Goal: Transaction & Acquisition: Purchase product/service

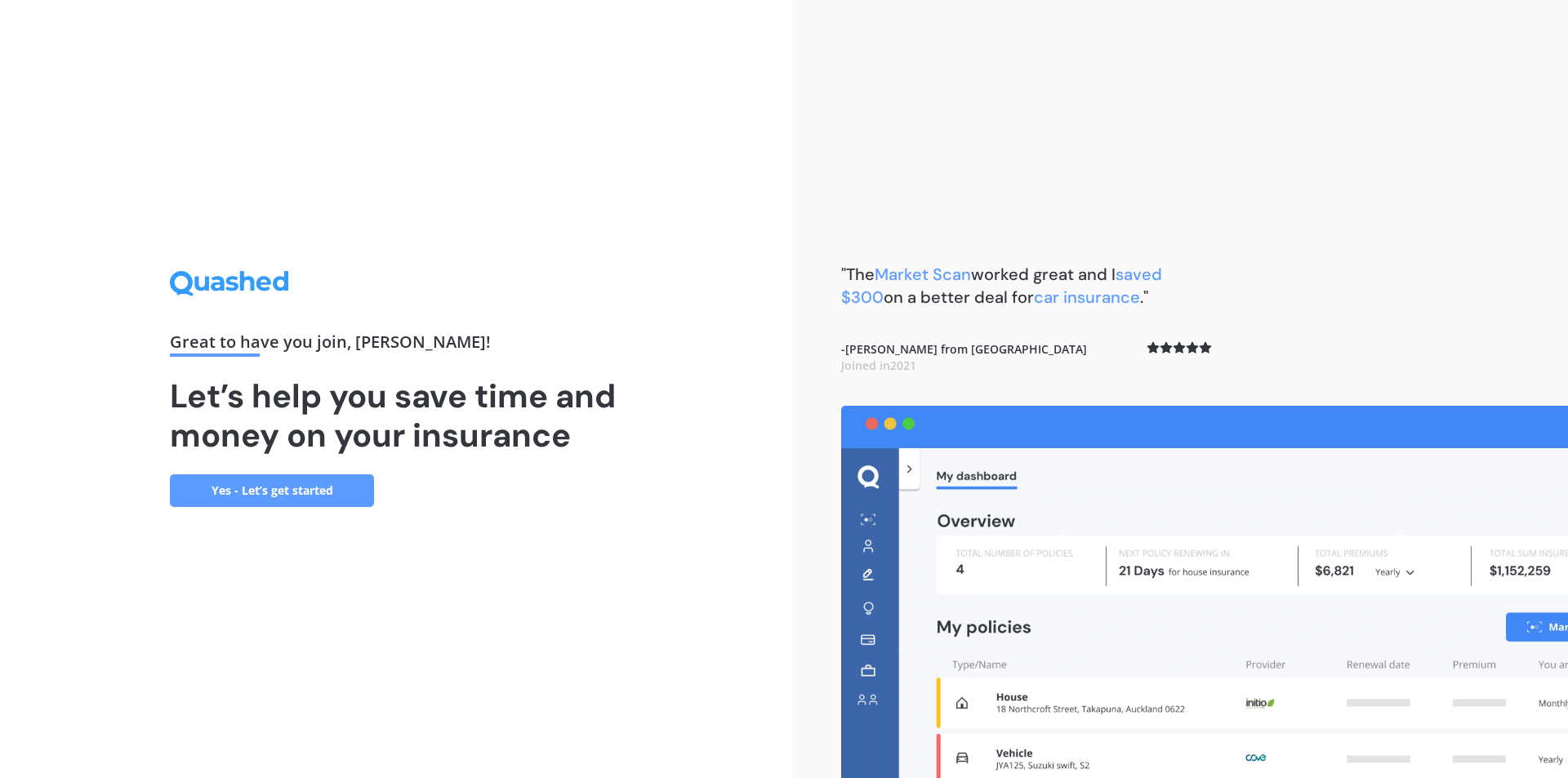
click at [322, 494] on link "Yes - Let’s get started" at bounding box center [271, 489] width 204 height 32
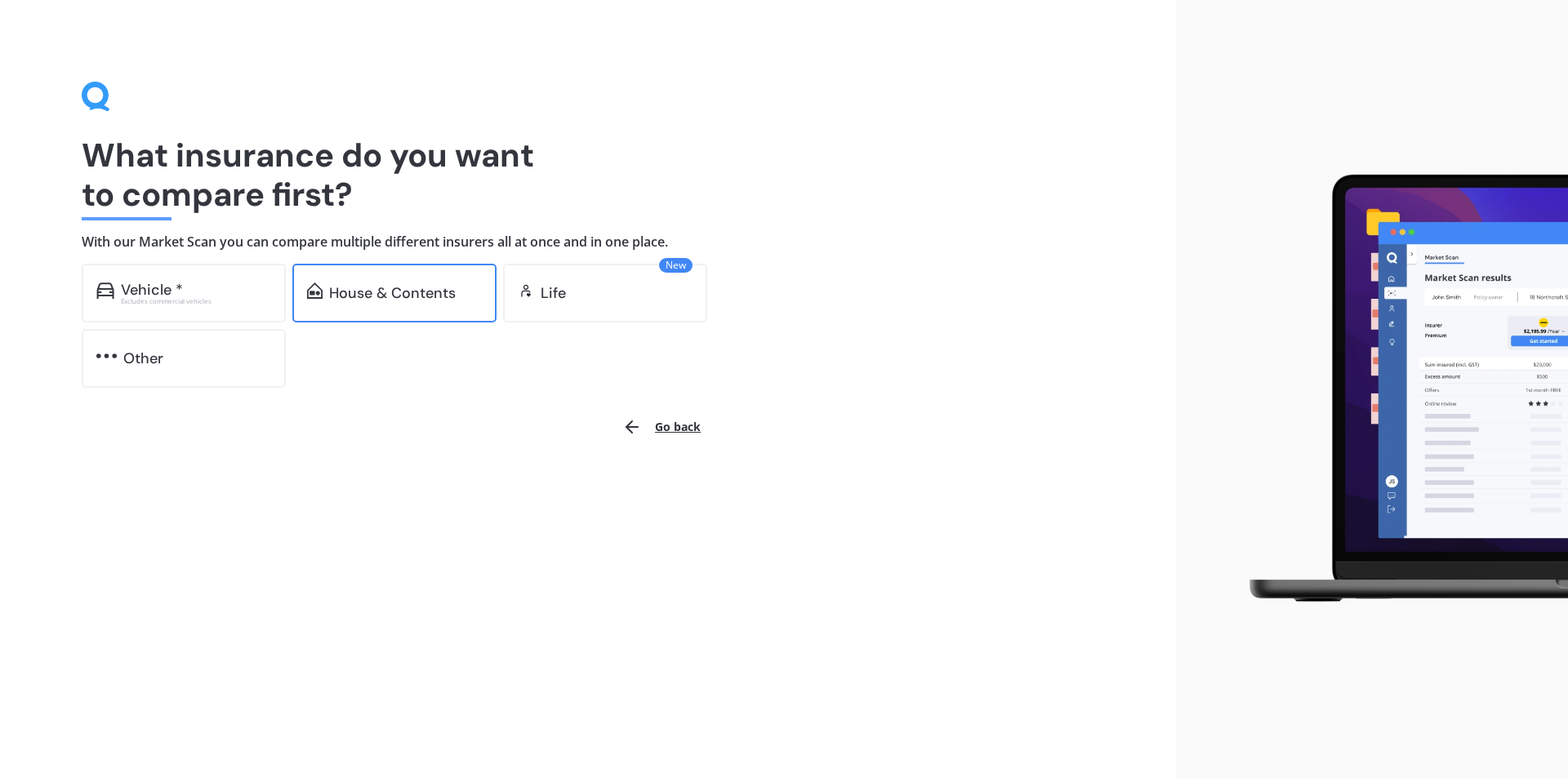
click at [351, 292] on div "House & Contents" at bounding box center [392, 293] width 126 height 17
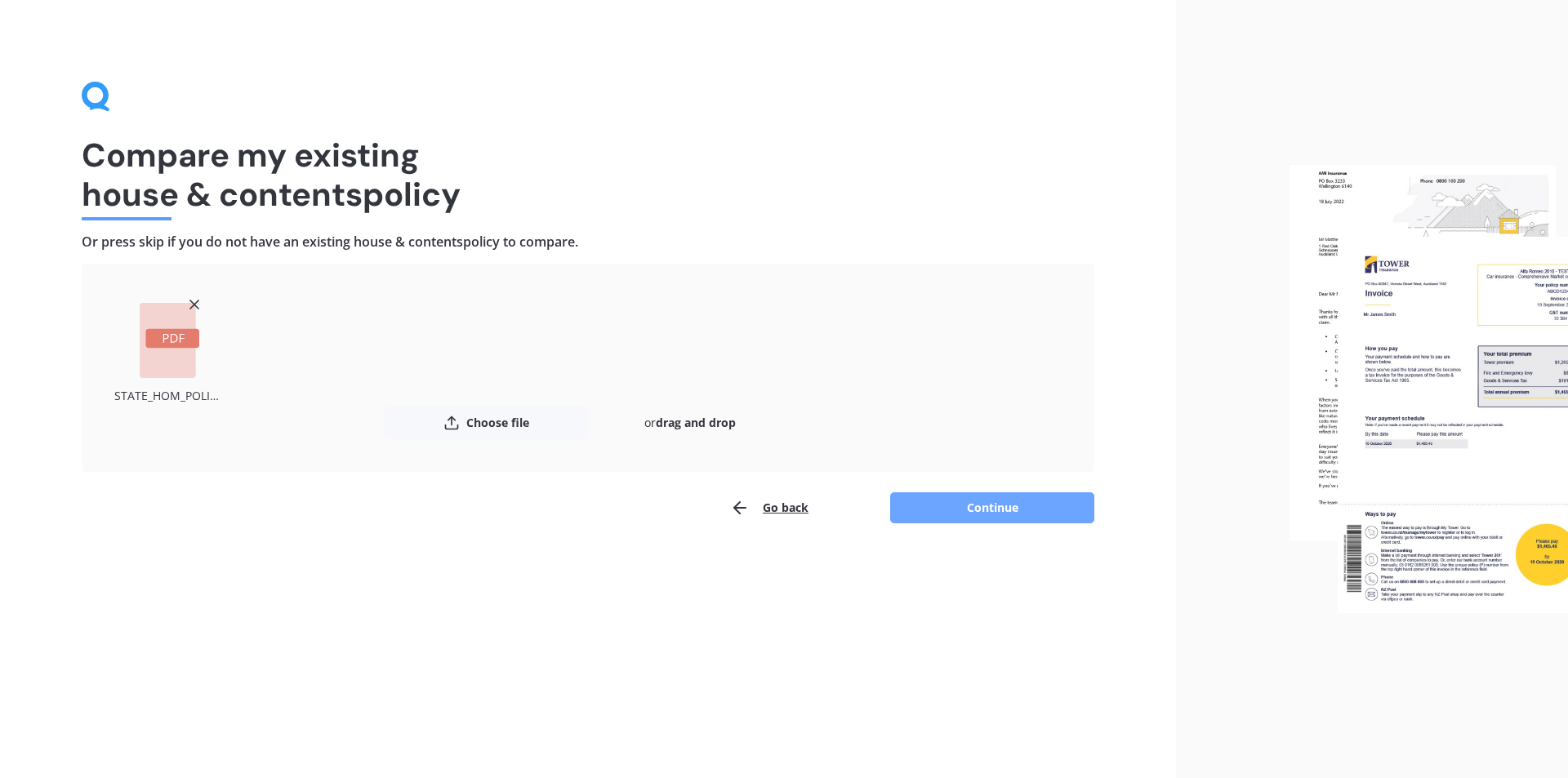
click at [981, 505] on button "Continue" at bounding box center [992, 508] width 204 height 31
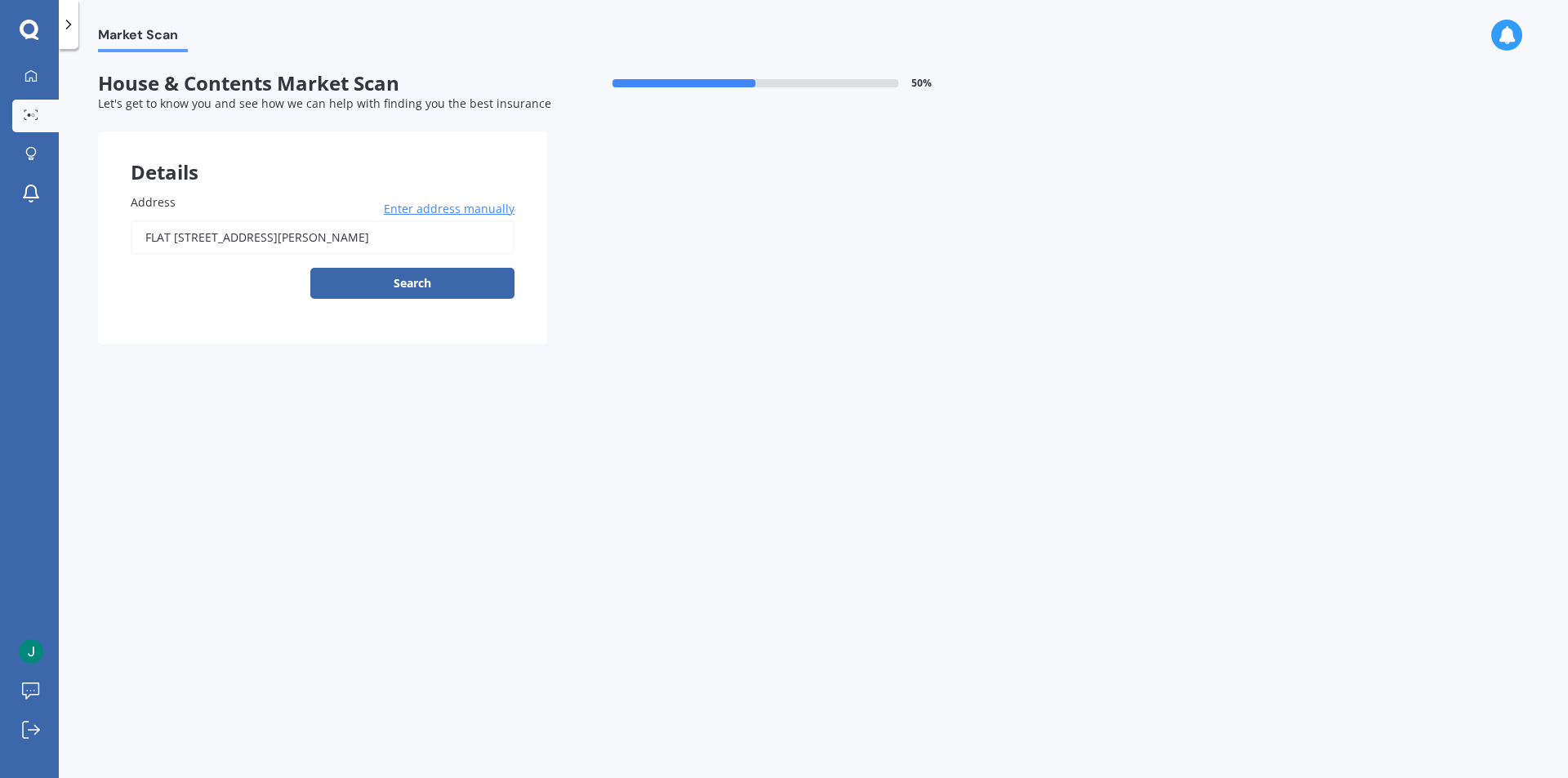
click at [180, 231] on input "FLAT 12 BODMIN STREET MARYBANK NELSON 7010" at bounding box center [323, 237] width 384 height 34
type input "flat 1/2 Bodmin Street, Marybank, Nelson 7010"
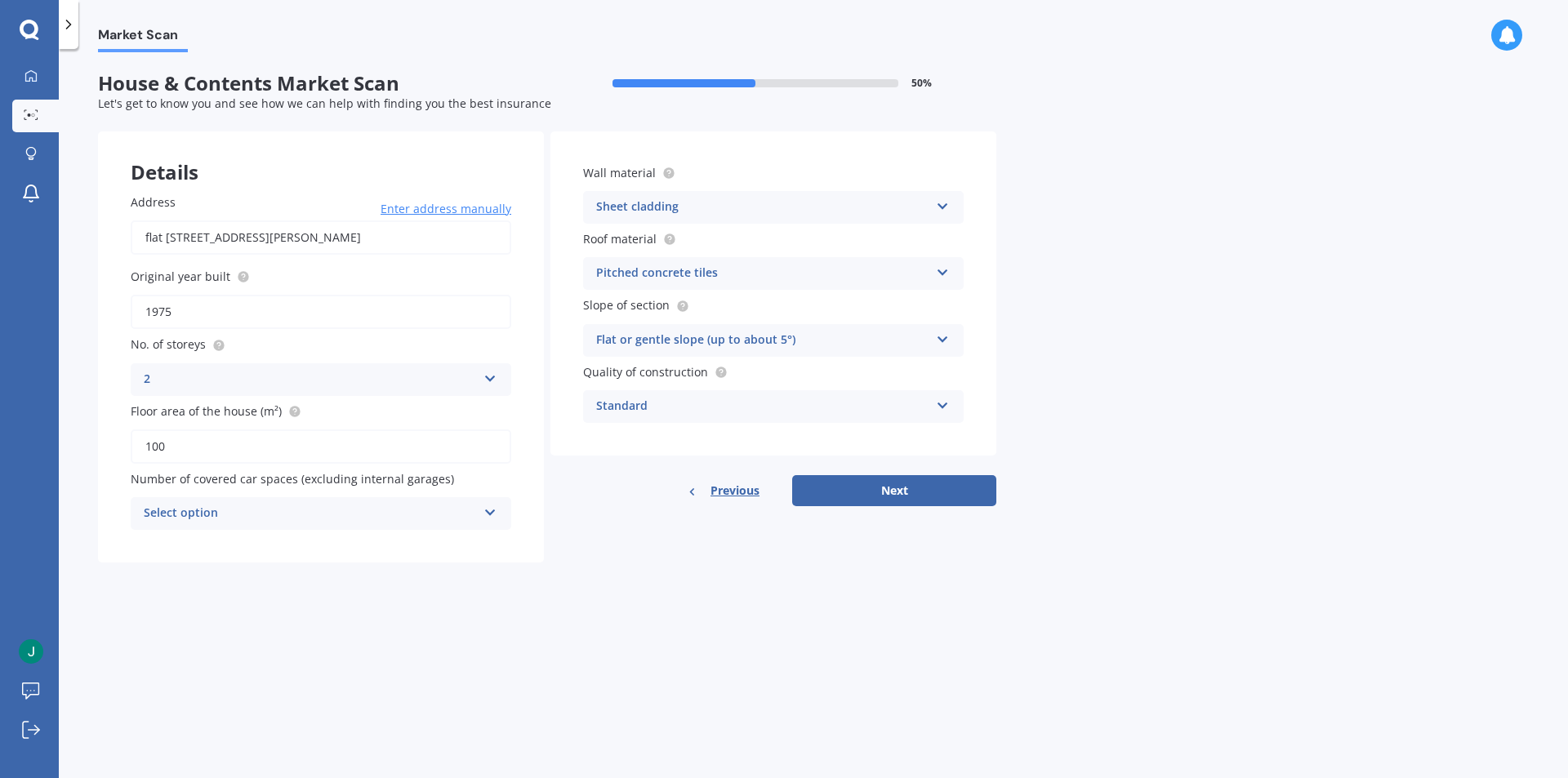
click at [703, 281] on div "Pitched concrete tiles" at bounding box center [762, 273] width 333 height 19
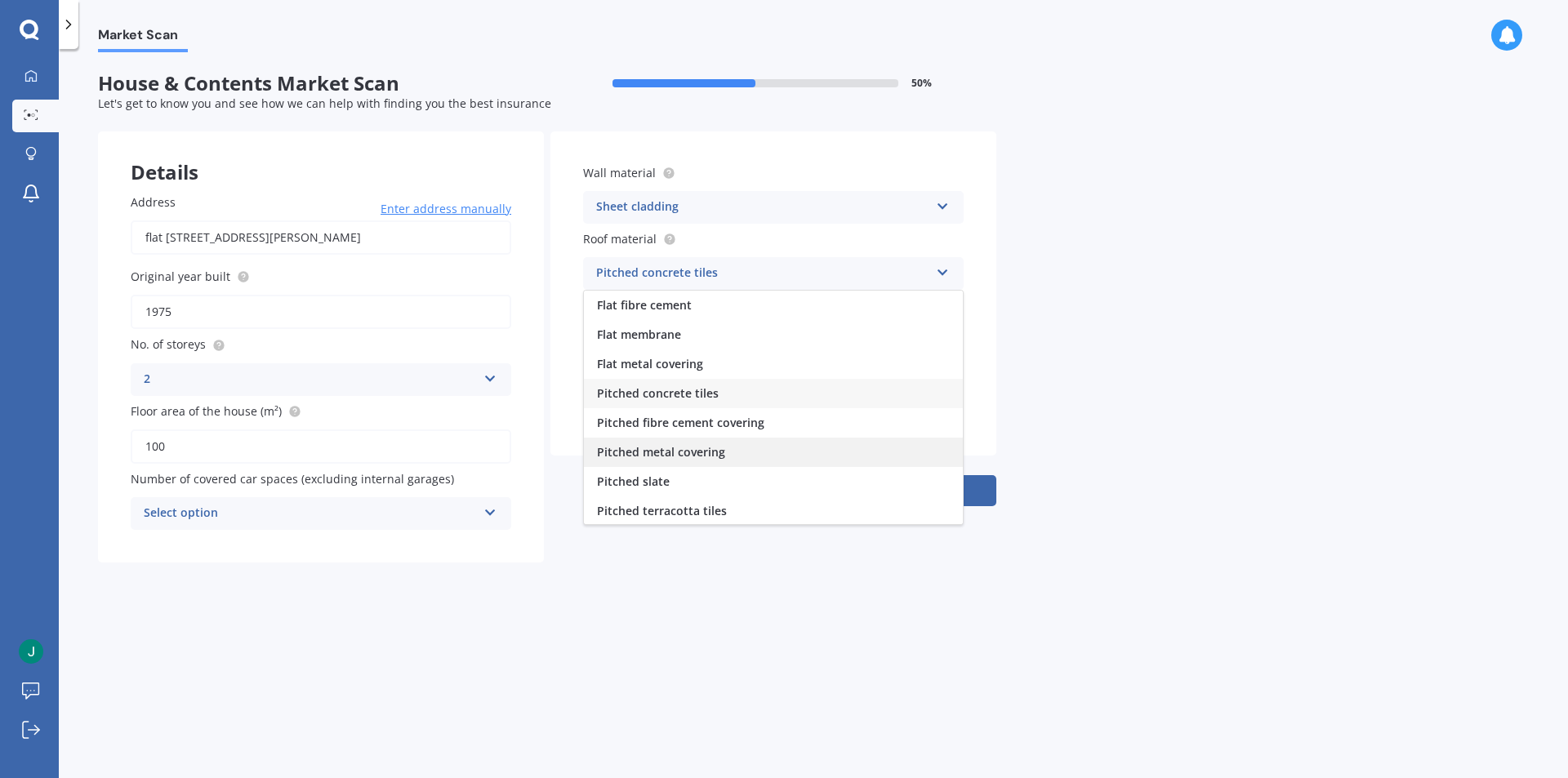
click at [725, 442] on div "Pitched metal covering" at bounding box center [773, 453] width 379 height 29
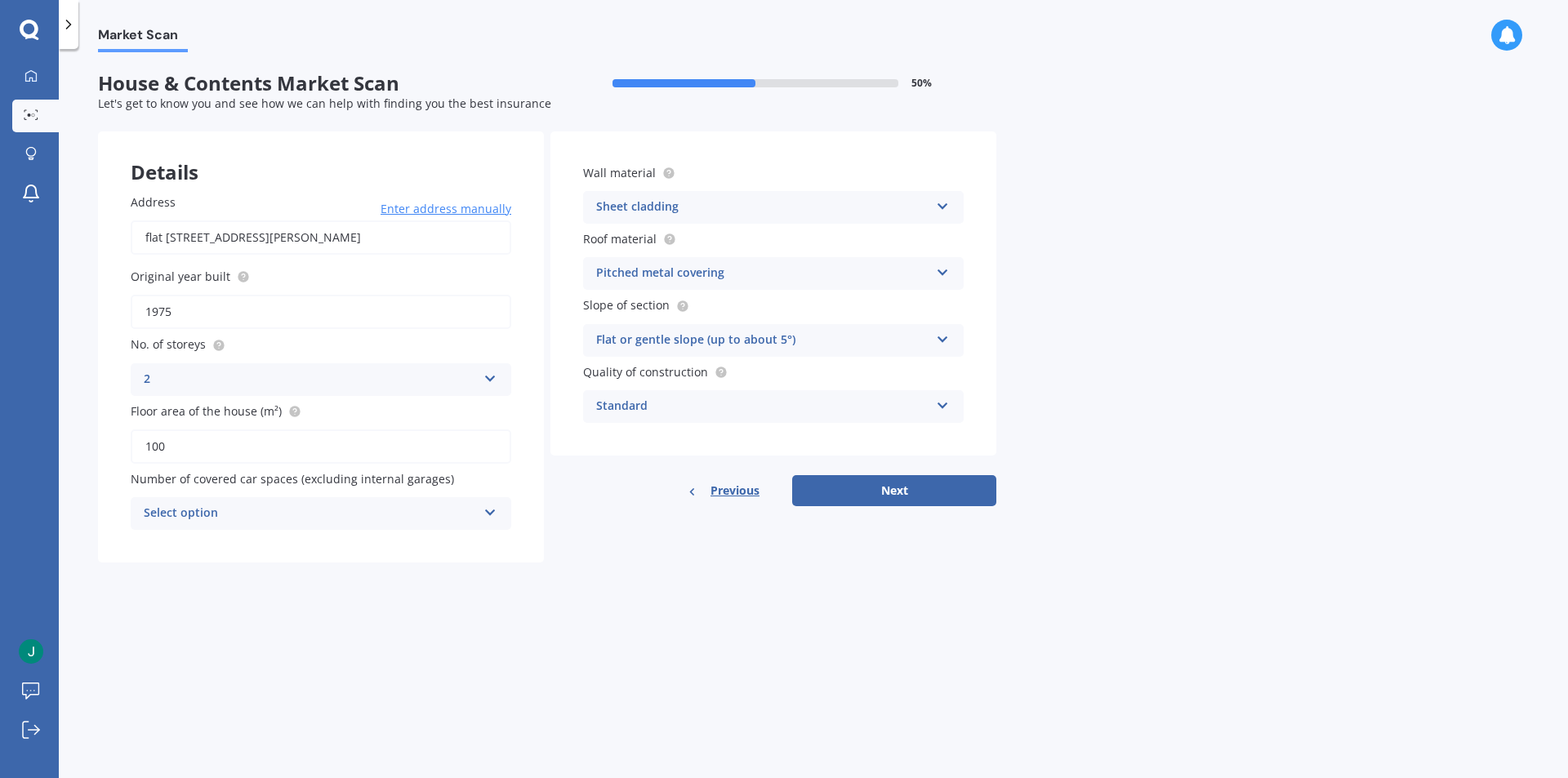
click at [669, 220] on div "Sheet cladding Artificial weatherboard/plank cladding Blockwork Brick veneer Do…" at bounding box center [773, 206] width 381 height 32
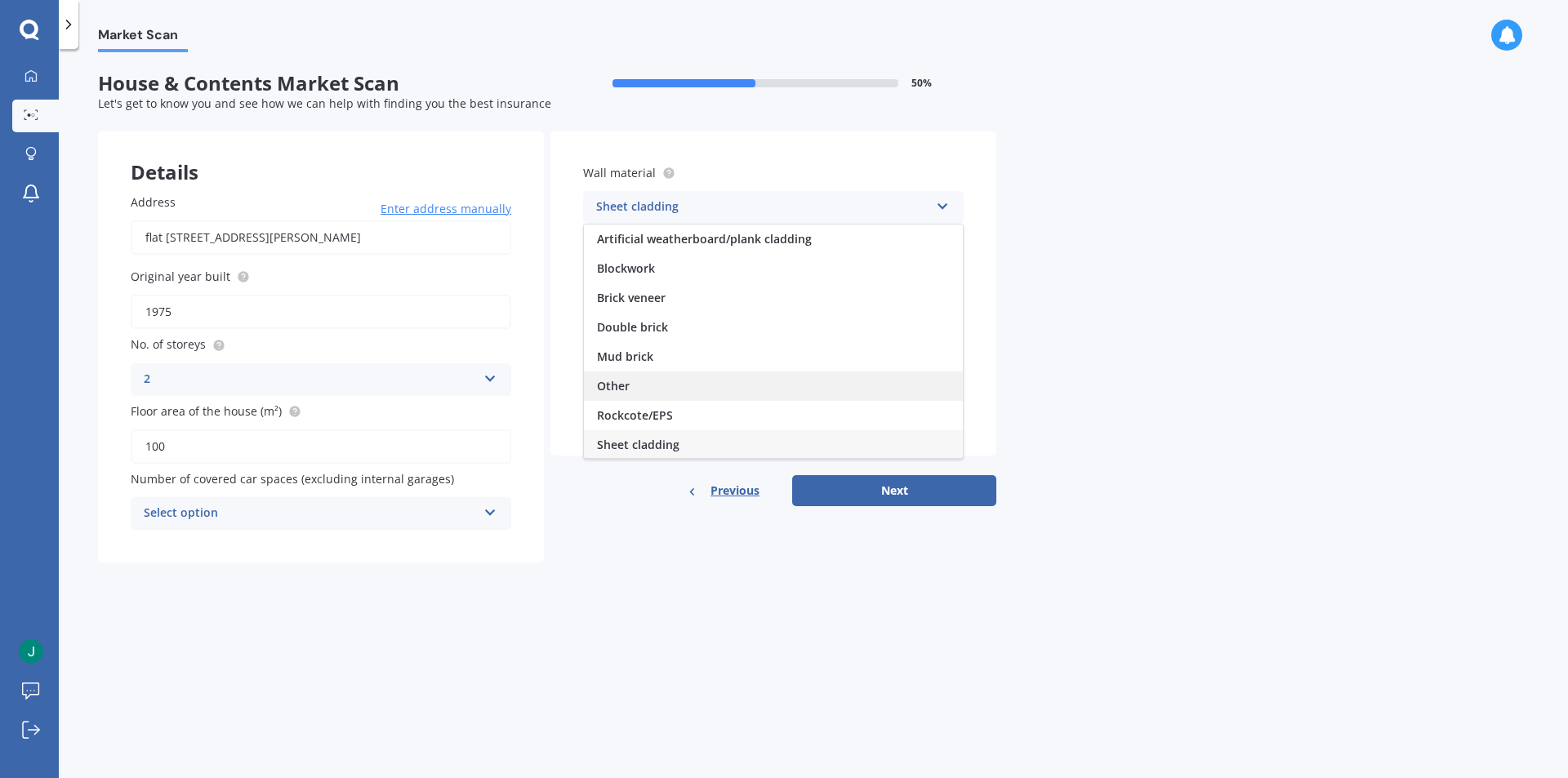
click at [738, 382] on div "Other" at bounding box center [773, 386] width 379 height 29
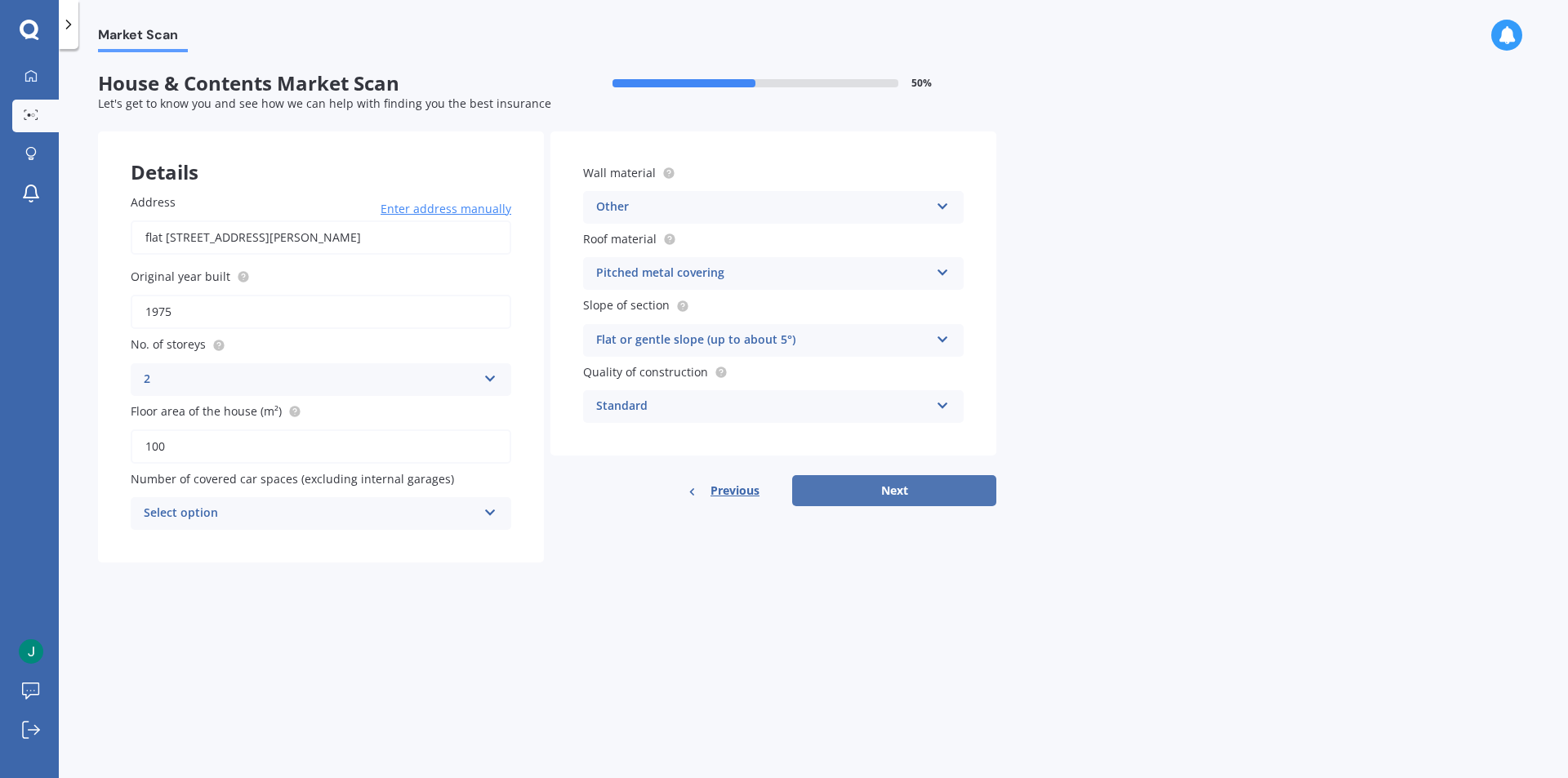
click at [844, 484] on button "Next" at bounding box center [894, 490] width 204 height 31
click at [434, 516] on div "Select option" at bounding box center [314, 513] width 325 height 18
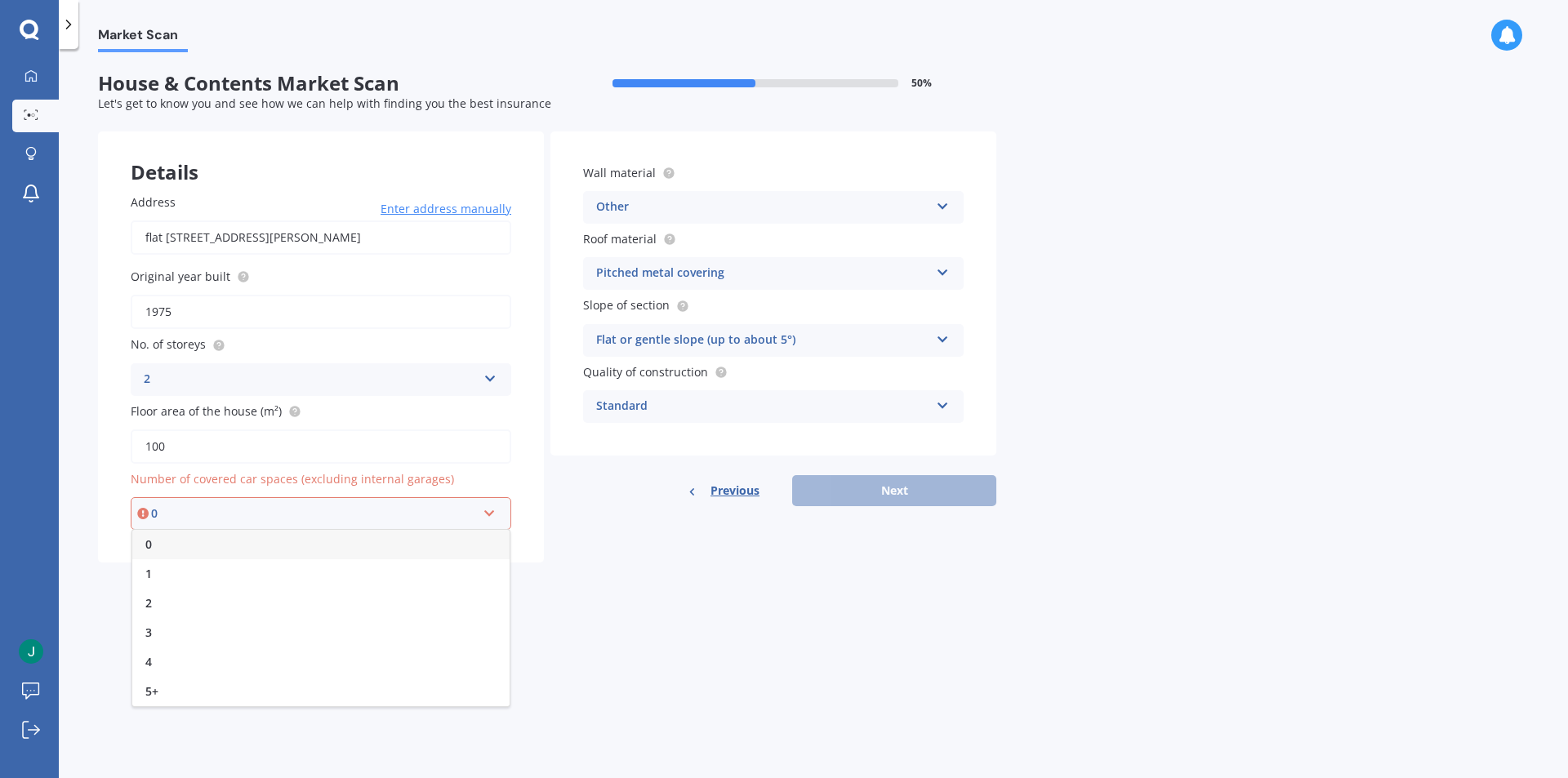
click at [380, 552] on div "0" at bounding box center [320, 545] width 377 height 29
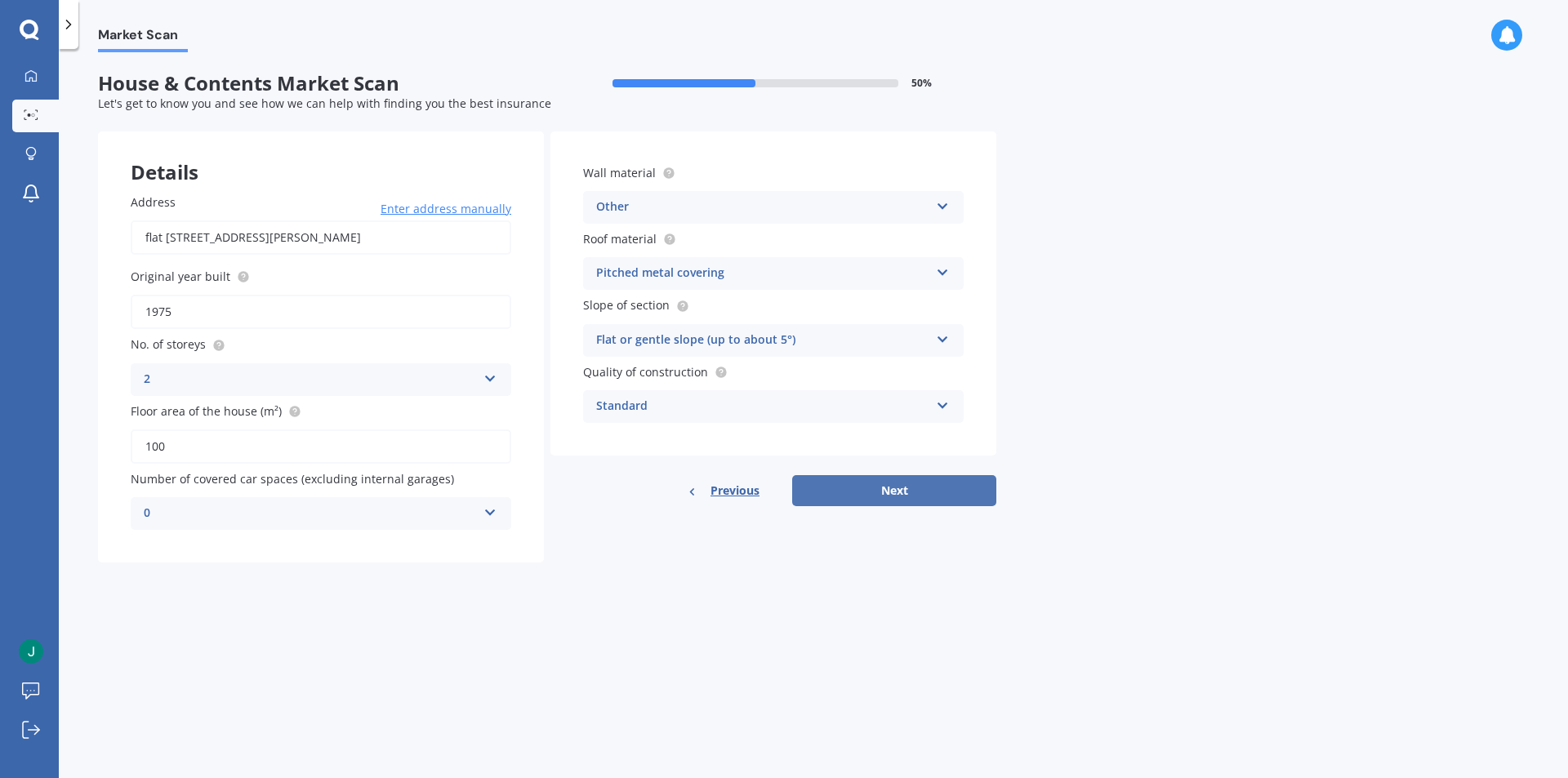
click at [909, 497] on button "Next" at bounding box center [894, 490] width 204 height 31
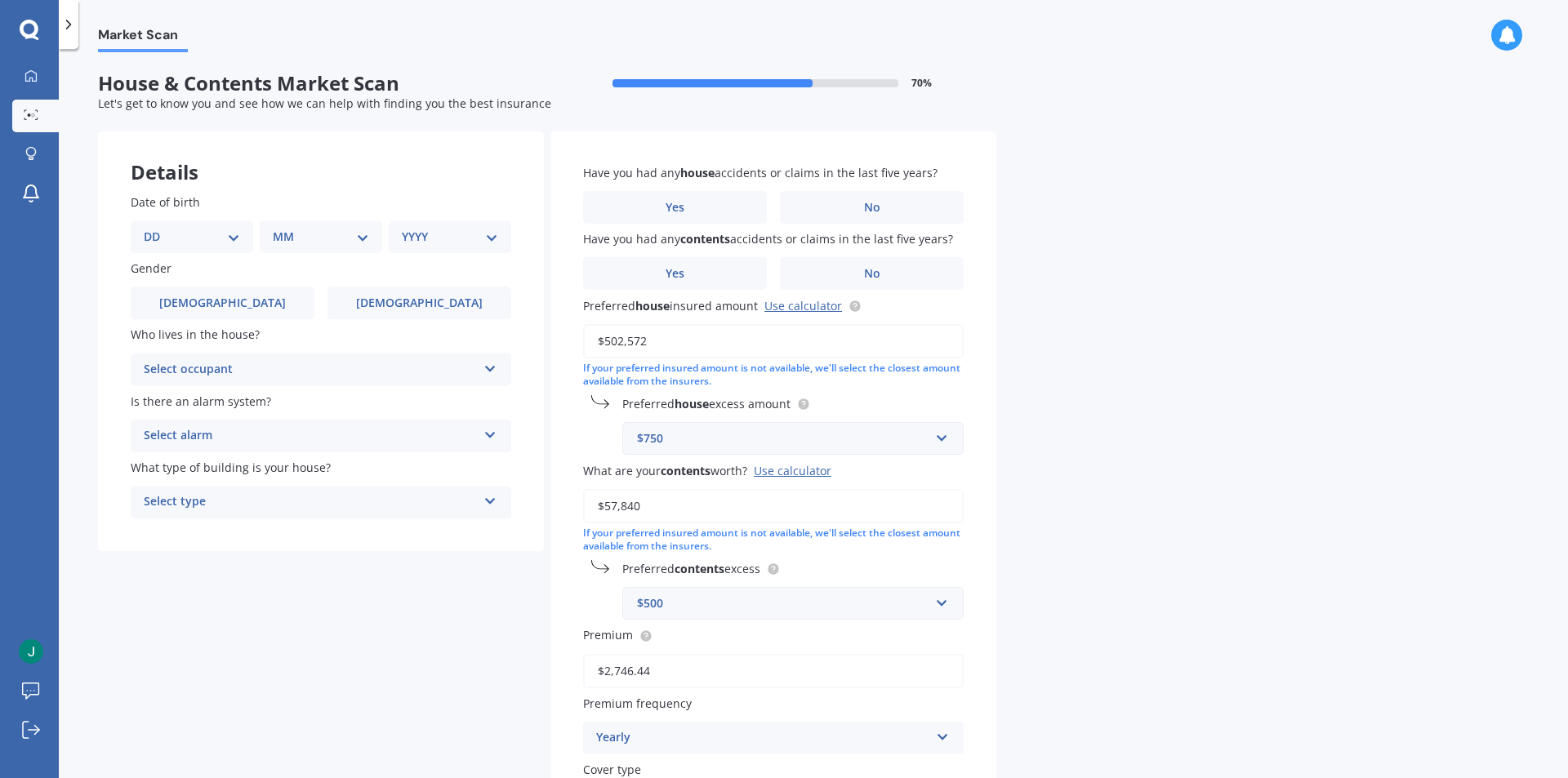
click at [201, 249] on div "DD 01 02 03 04 05 06 07 08 09 10 11 12 13 14 15 16 17 18 19 20 21 22 23 24 25 2…" at bounding box center [192, 236] width 123 height 32
click at [213, 237] on select "DD 01 02 03 04 05 06 07 08 09 10 11 12 13 14 15 16 17 18 19 20 21 22 23 24 25 2…" at bounding box center [192, 236] width 96 height 18
select select "15"
click at [157, 228] on select "DD 01 02 03 04 05 06 07 08 09 10 11 12 13 14 15 16 17 18 19 20 21 22 23 24 25 2…" at bounding box center [192, 236] width 96 height 18
click at [288, 245] on select "MM 01 02 03 04 05 06 07 08 09 10 11 12" at bounding box center [324, 236] width 89 height 18
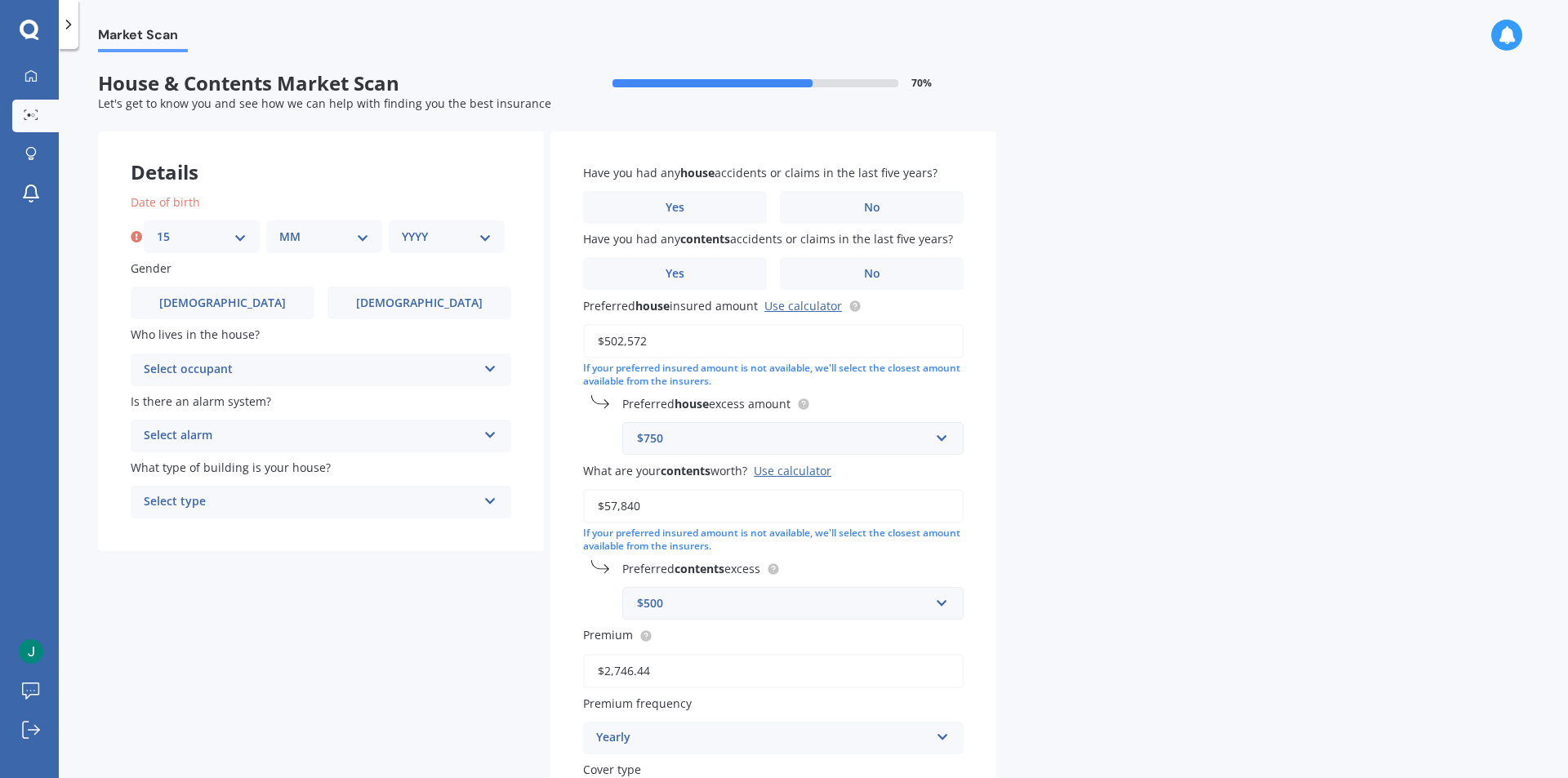
select select "05"
click at [279, 228] on select "MM 01 02 03 04 05 06 07 08 09 10 11 12" at bounding box center [324, 236] width 89 height 18
click at [411, 247] on div "YYYY 2009 2008 2007 2006 2005 2004 2003 2002 2001 2000 1999 1998 1997 1996 1995…" at bounding box center [446, 236] width 116 height 32
click at [433, 240] on select "YYYY 2009 2008 2007 2006 2005 2004 2003 2002 2001 2000 1999 1998 1997 1996 1995…" at bounding box center [446, 236] width 89 height 18
select select "1995"
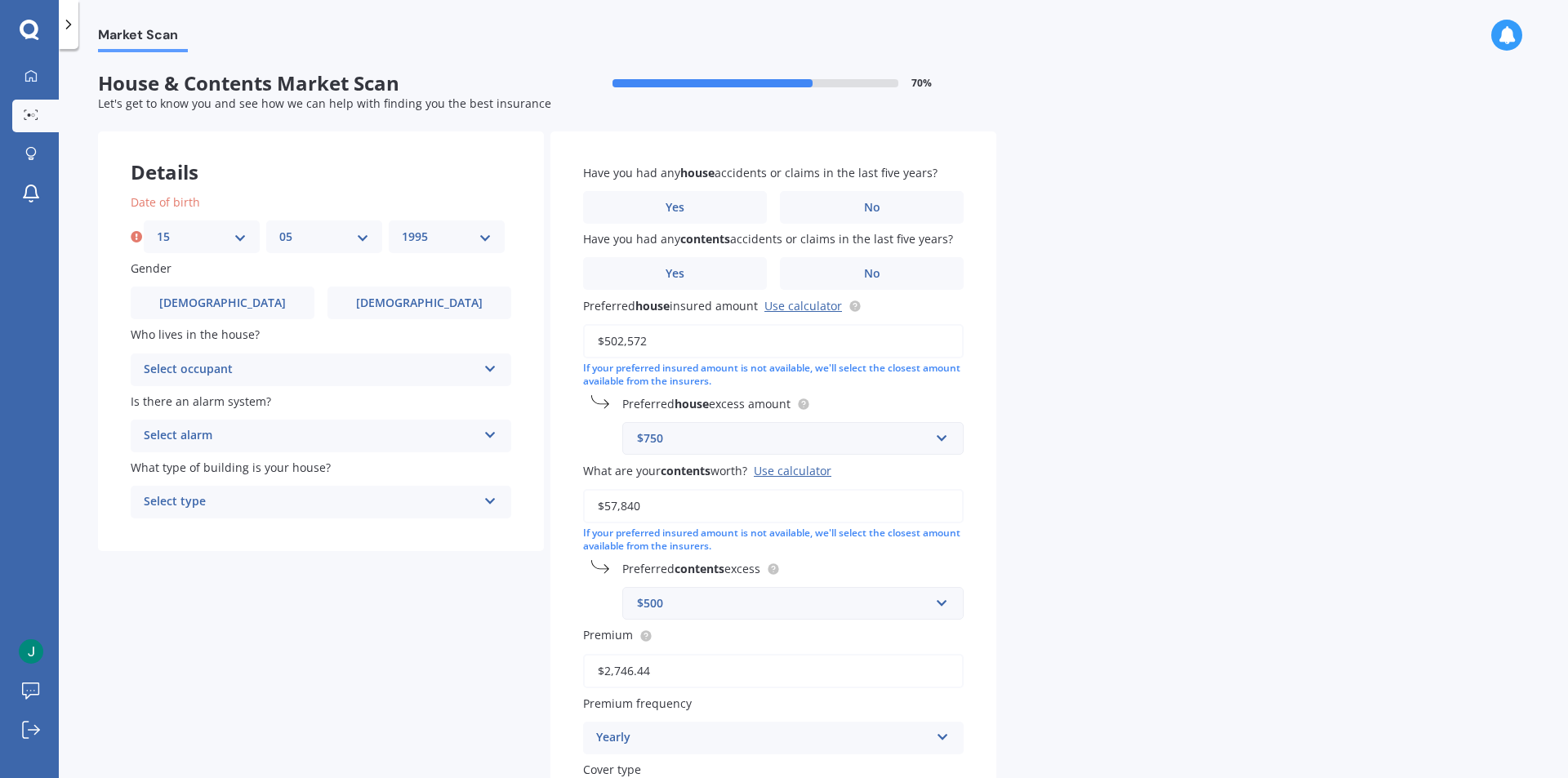
click at [402, 228] on select "YYYY 2009 2008 2007 2006 2005 2004 2003 2002 2001 2000 1999 1998 1997 1996 1995…" at bounding box center [446, 236] width 89 height 18
click at [232, 314] on label "Male" at bounding box center [222, 302] width 184 height 32
click at [0, 0] on input "Male" at bounding box center [0, 0] width 0 height 0
click at [228, 364] on div "Select occupant" at bounding box center [310, 369] width 333 height 19
click at [220, 409] on div "Owner" at bounding box center [321, 402] width 379 height 29
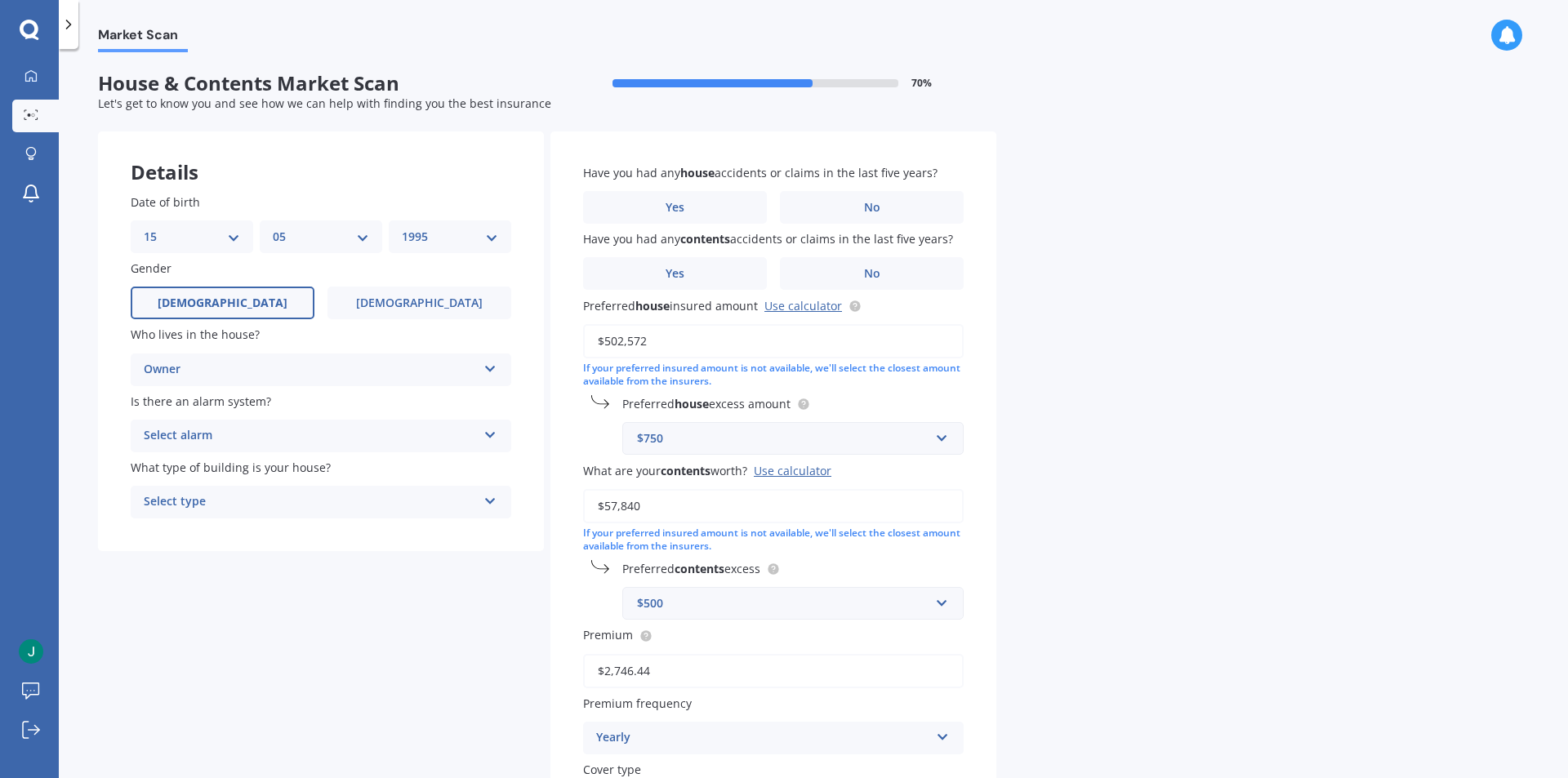
click at [240, 374] on div "Owner" at bounding box center [310, 369] width 333 height 19
click at [233, 430] on span "Owner + Boarder" at bounding box center [192, 430] width 95 height 16
click at [238, 430] on div "Select alarm" at bounding box center [310, 435] width 333 height 19
click at [239, 478] on div "Yes, monitored" at bounding box center [321, 467] width 379 height 29
click at [246, 501] on div "Select type" at bounding box center [310, 501] width 333 height 19
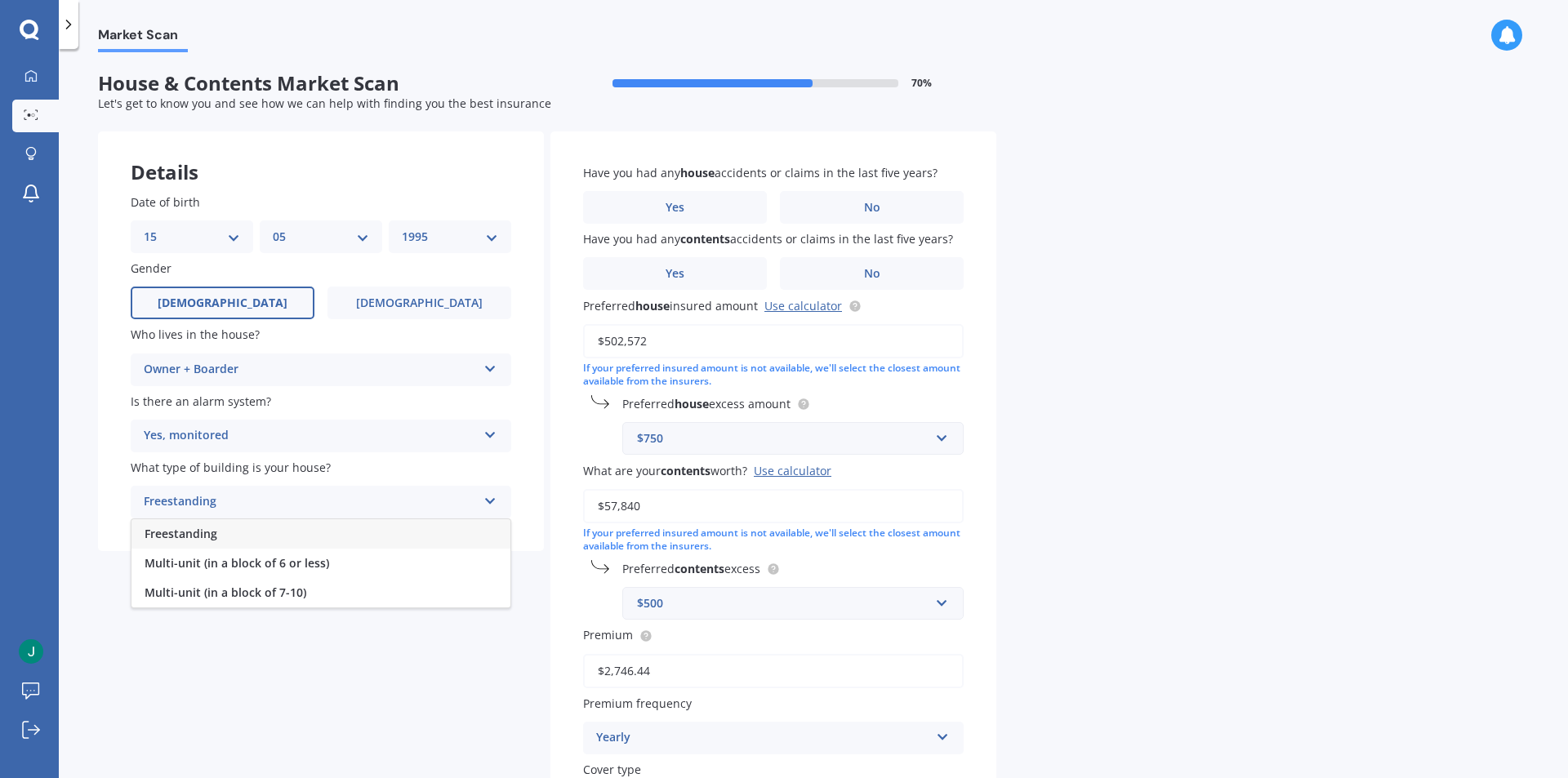
click at [247, 536] on div "Freestanding" at bounding box center [321, 534] width 379 height 29
click at [753, 212] on label "Yes" at bounding box center [674, 206] width 184 height 32
click at [0, 0] on input "Yes" at bounding box center [0, 0] width 0 height 0
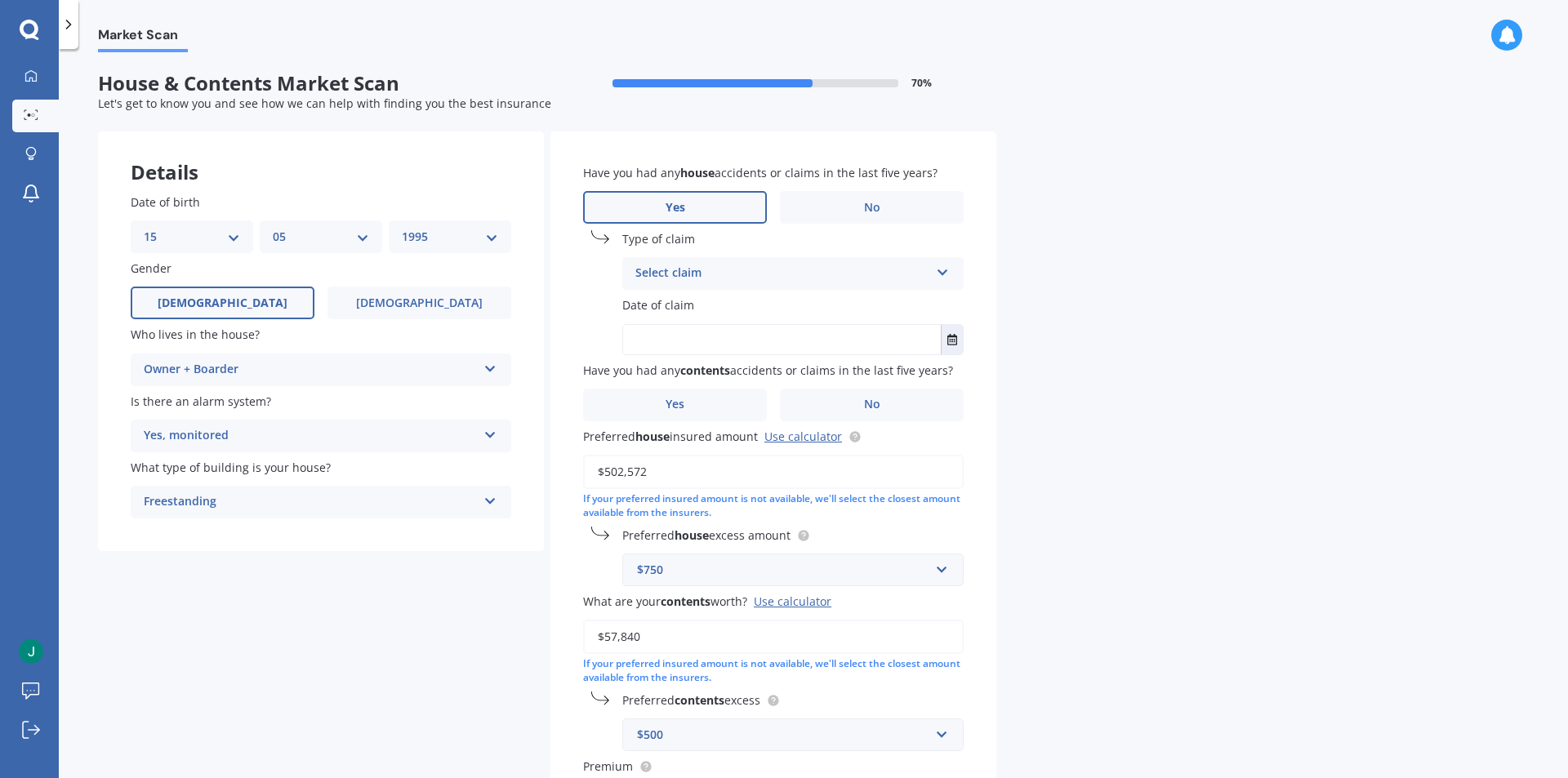
click at [741, 288] on div "Select claim Accidental damage Broken glass Burglary or theft Earthquake Fire F…" at bounding box center [793, 273] width 341 height 32
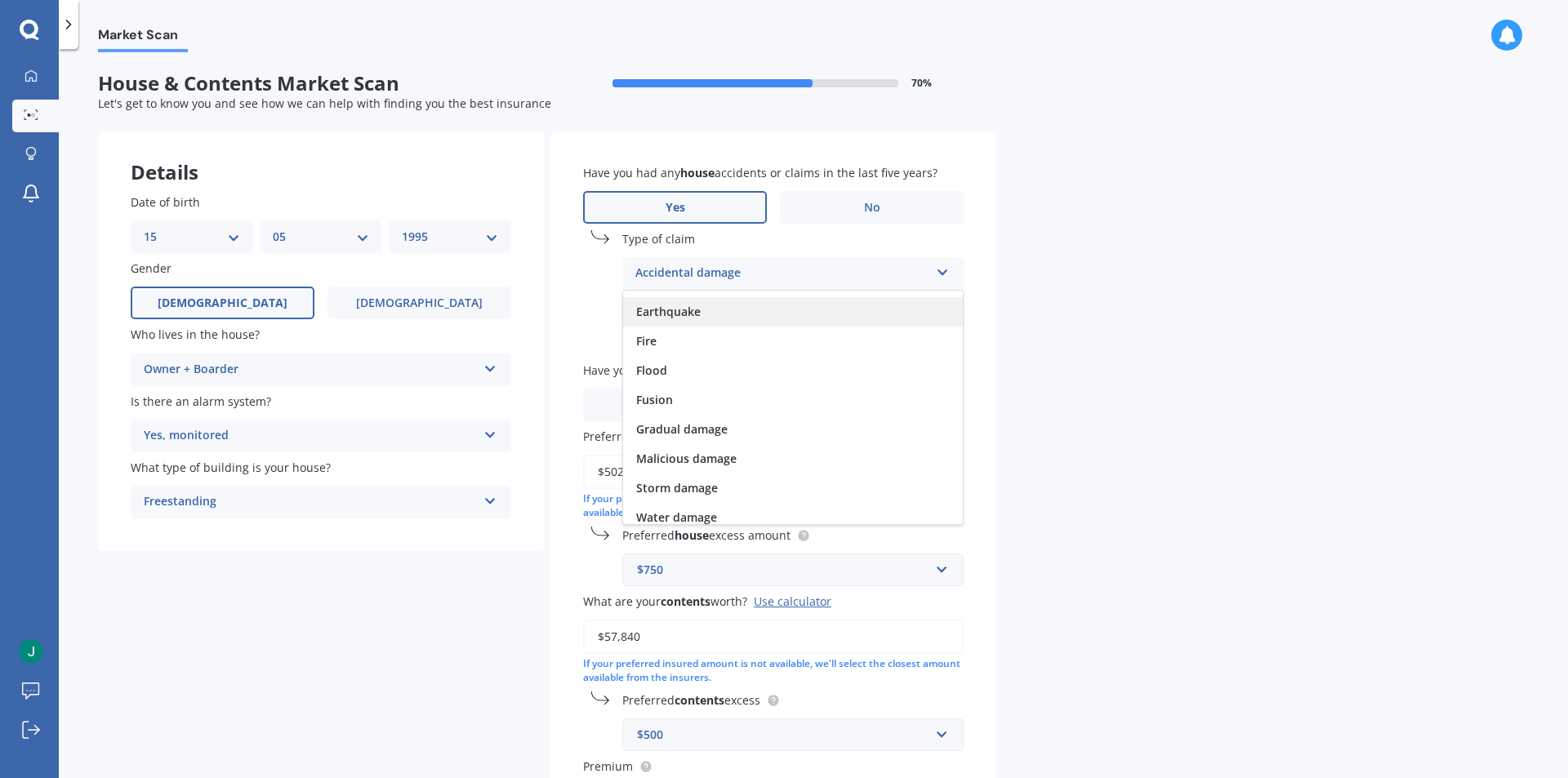
scroll to position [119, 0]
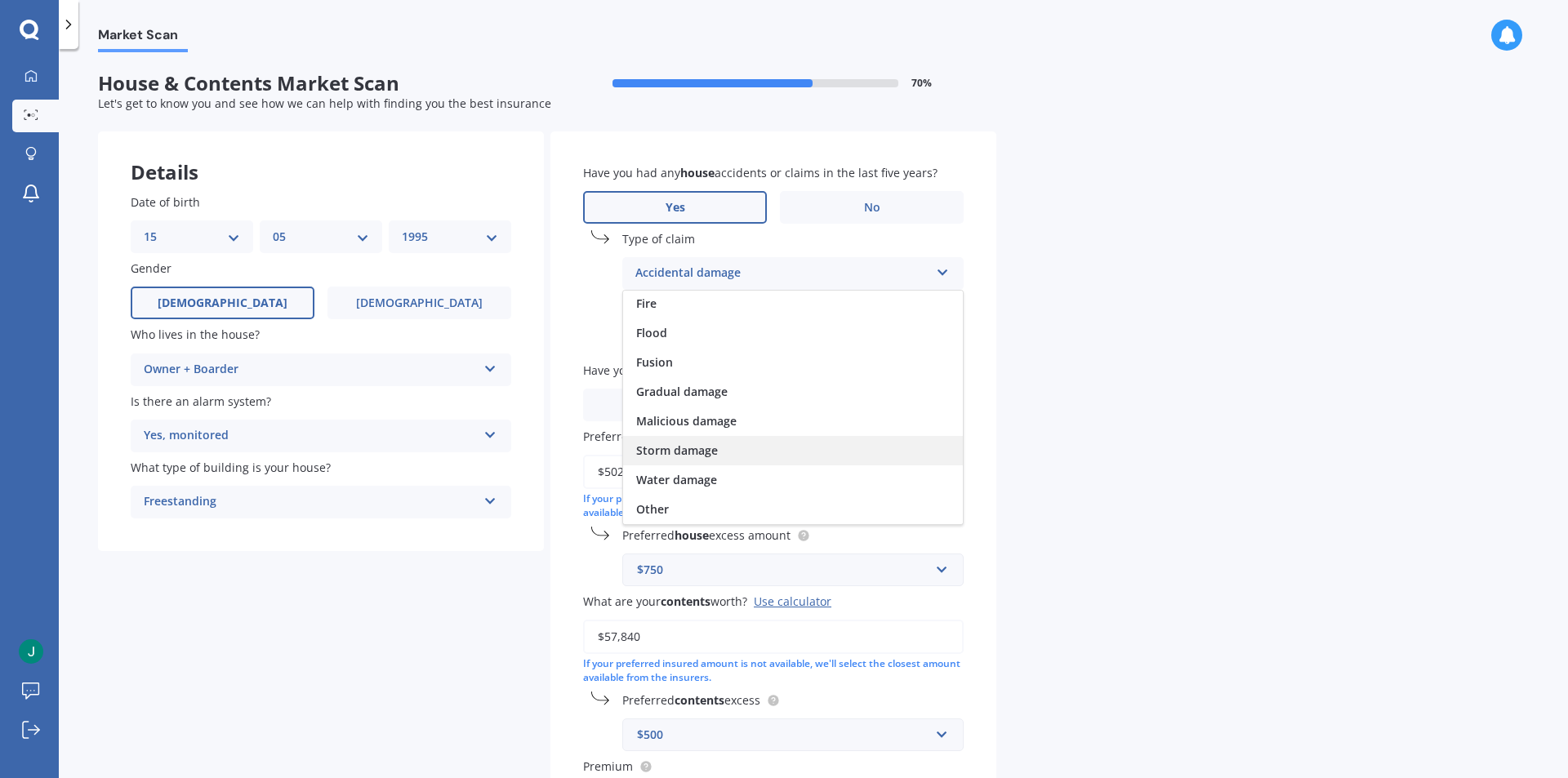
click at [703, 451] on span "Storm damage" at bounding box center [677, 450] width 82 height 16
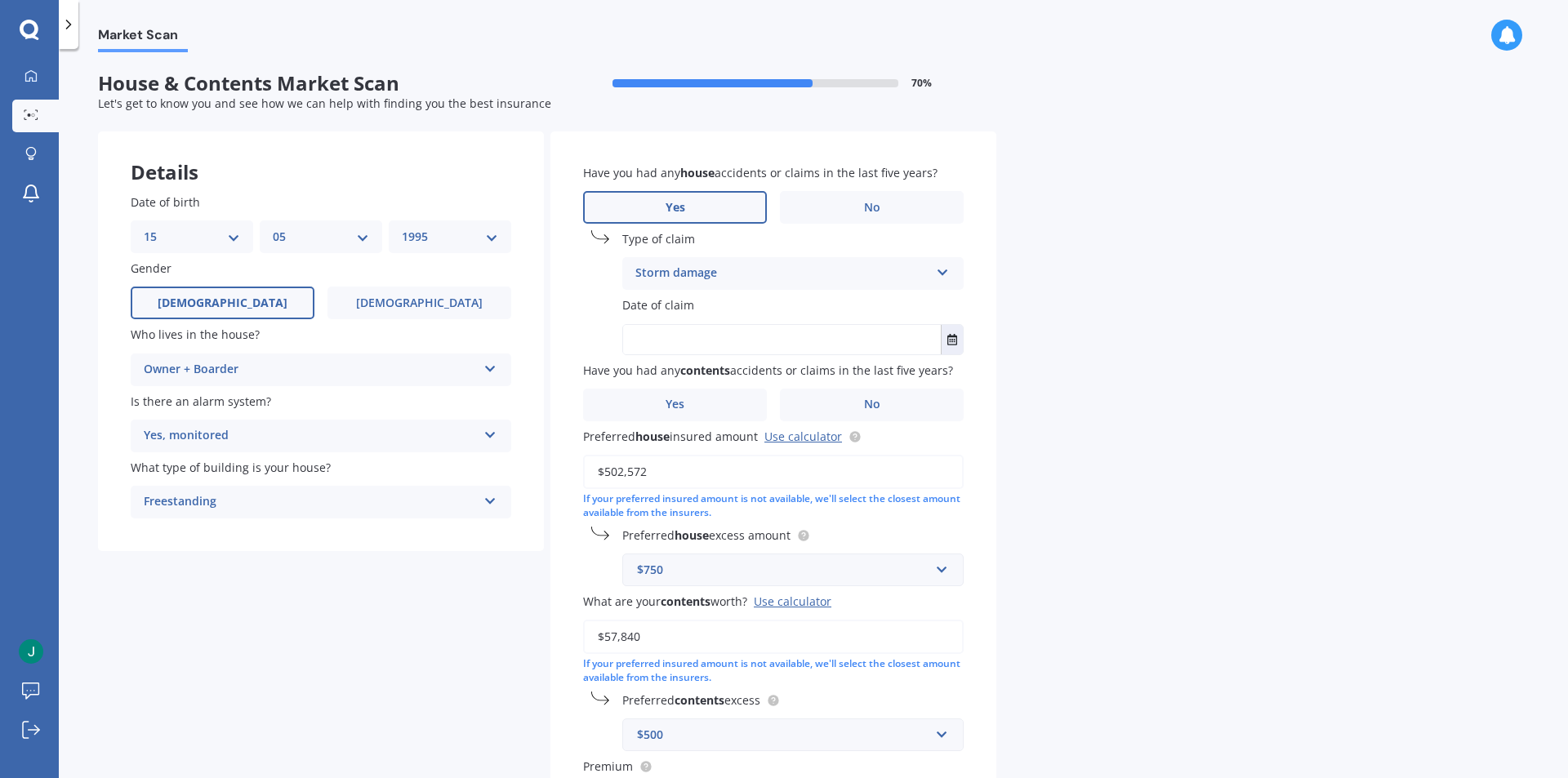
click at [696, 352] on input "text" at bounding box center [782, 339] width 317 height 29
click at [944, 340] on button "Select date" at bounding box center [952, 339] width 22 height 29
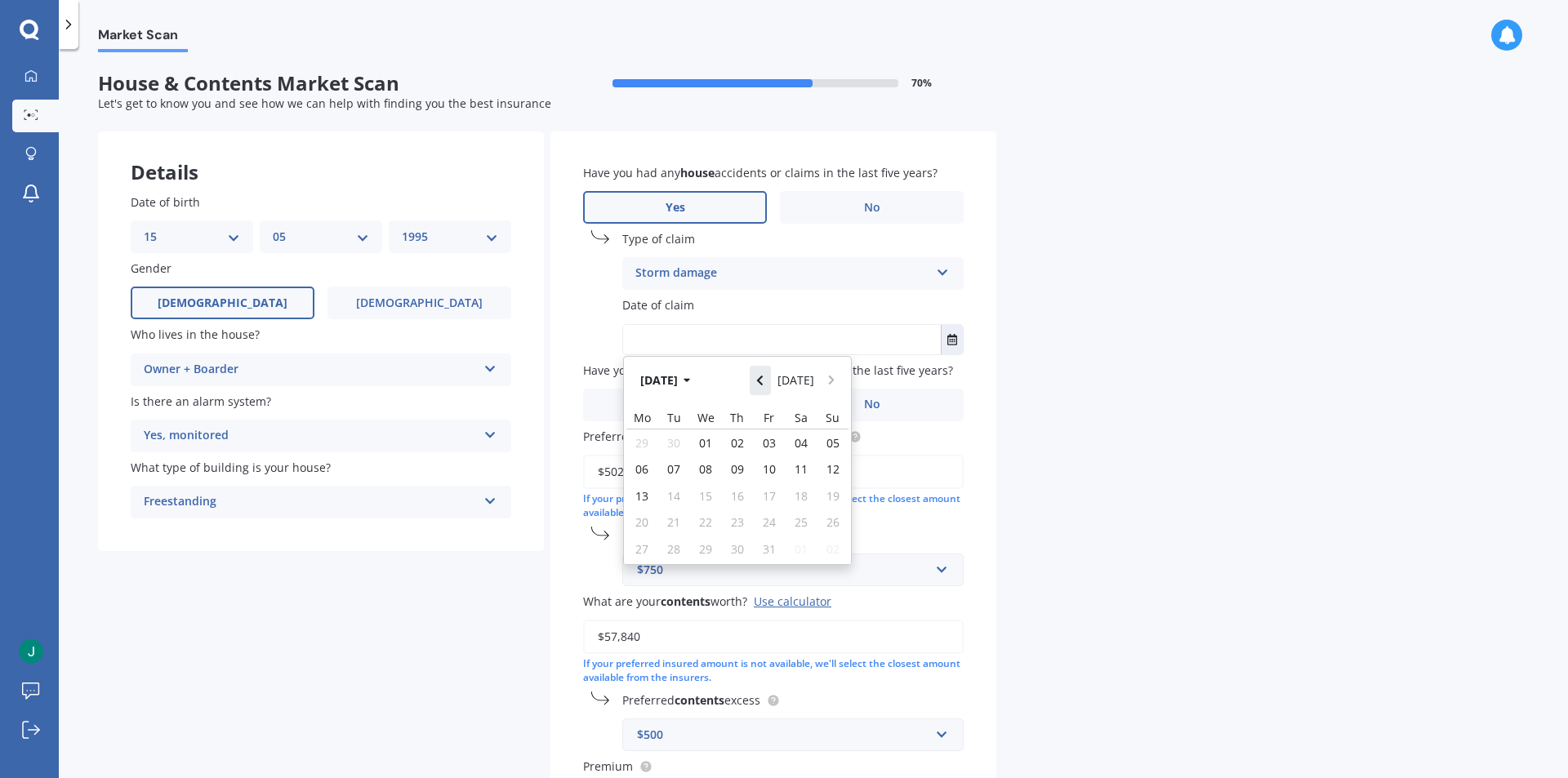
click at [771, 379] on button "Navigate back" at bounding box center [760, 381] width 21 height 29
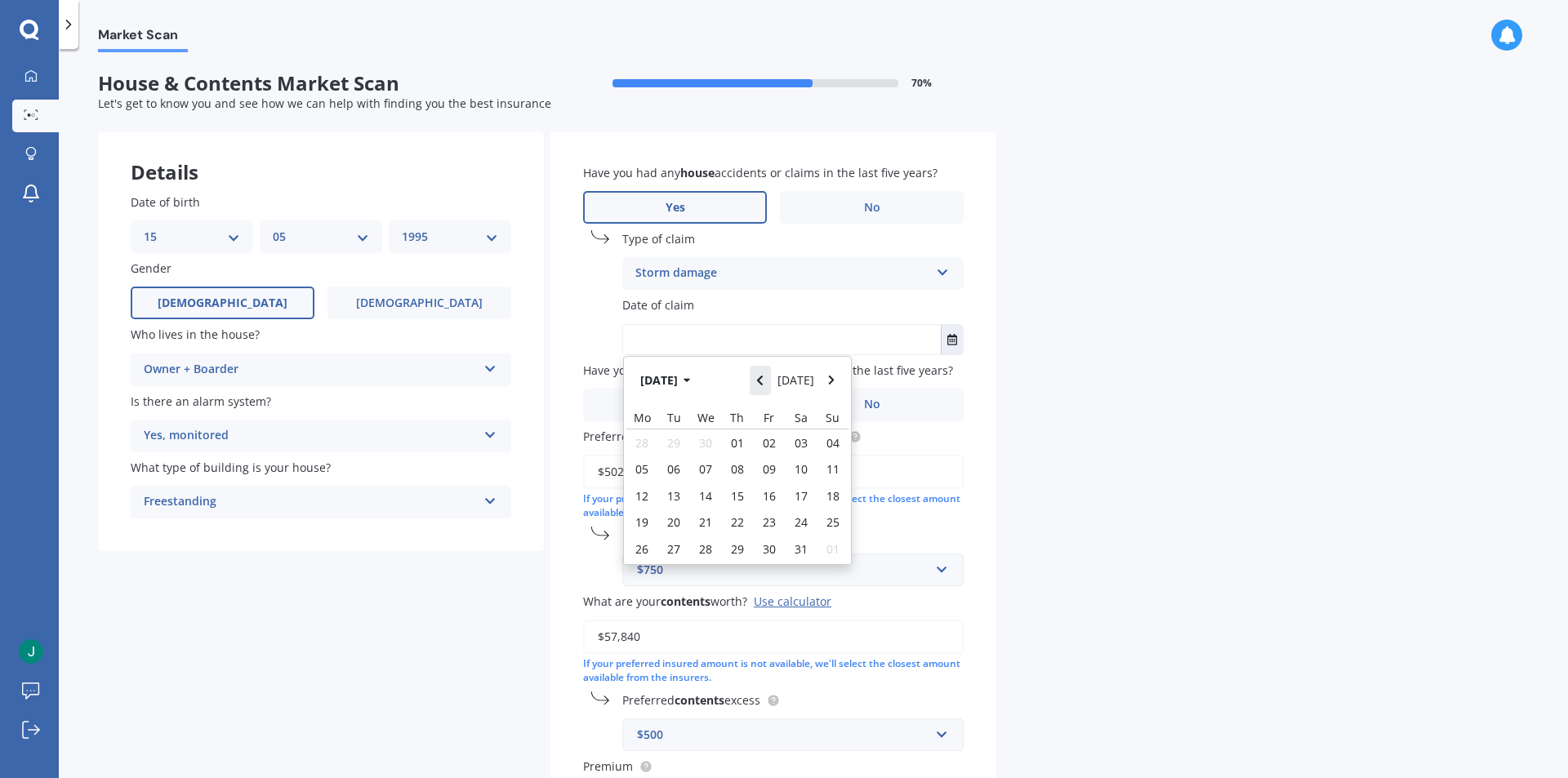
click at [771, 379] on button "Navigate back" at bounding box center [760, 381] width 21 height 29
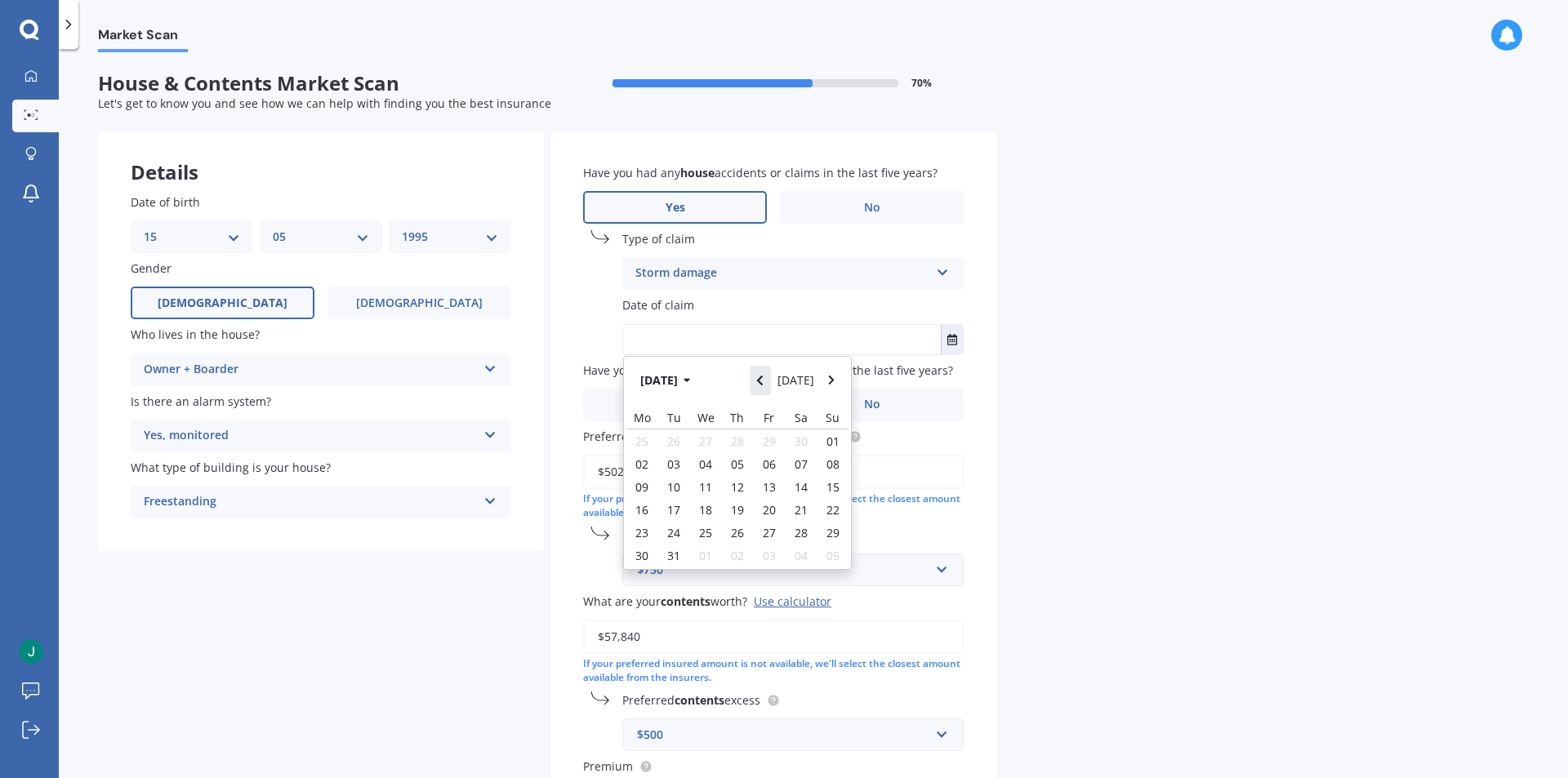
click at [771, 383] on button "Navigate back" at bounding box center [760, 381] width 21 height 29
click at [745, 489] on div "14" at bounding box center [738, 495] width 32 height 26
type input "14/11/2024"
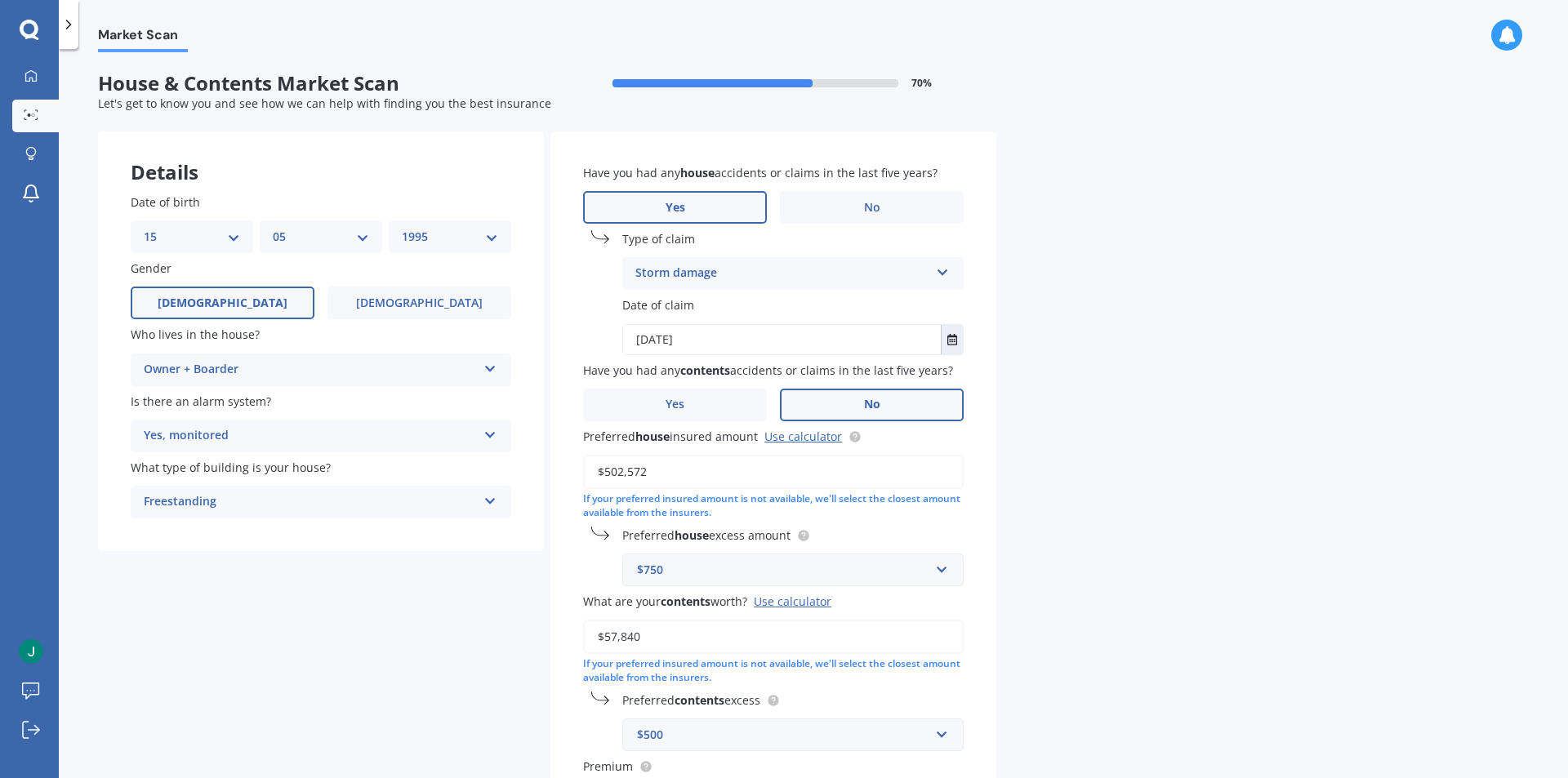
click at [816, 397] on label "No" at bounding box center [872, 404] width 184 height 32
click at [0, 0] on input "No" at bounding box center [0, 0] width 0 height 0
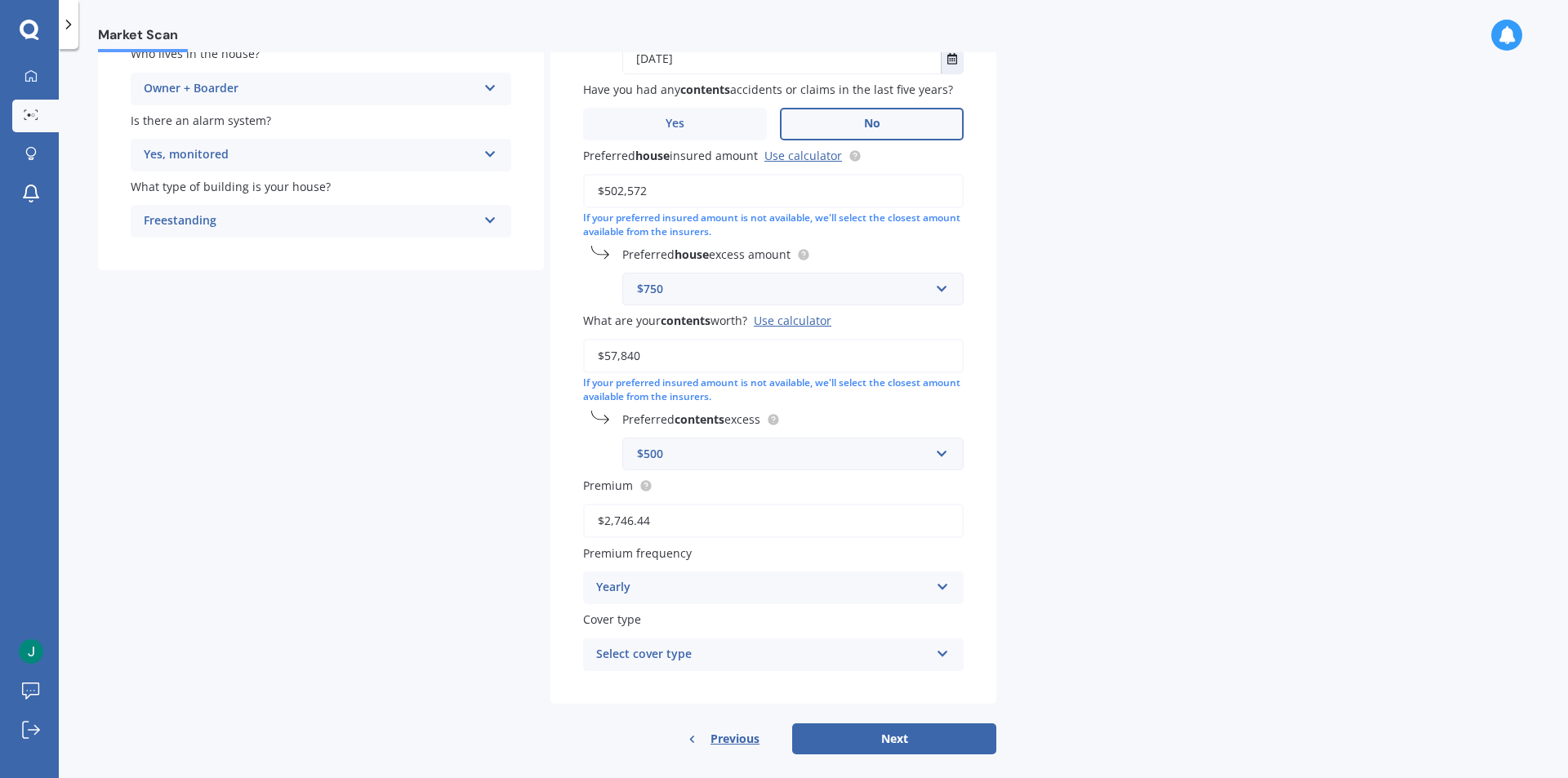
scroll to position [300, 0]
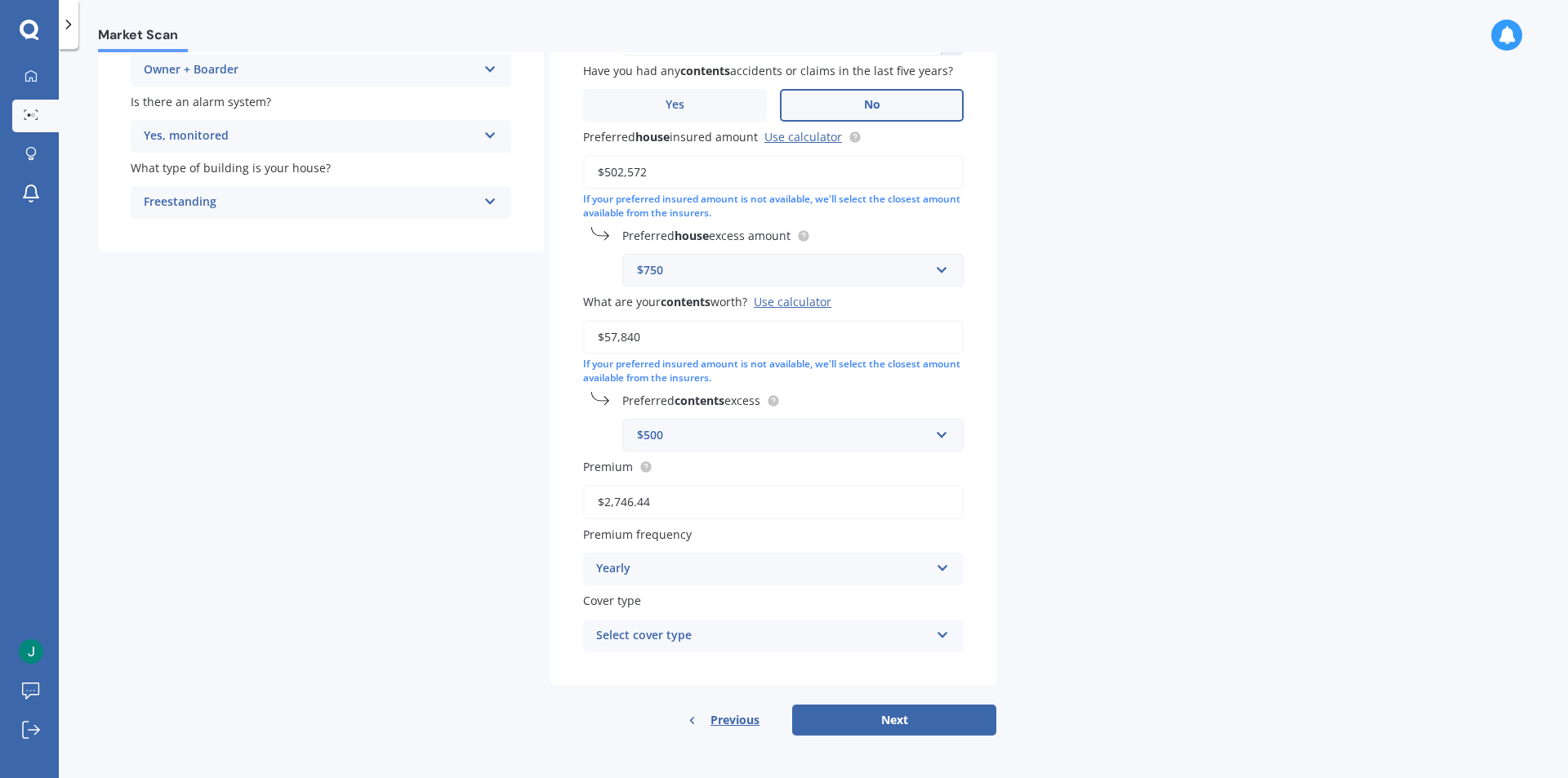
click at [866, 622] on div "Select cover type Homepack Essentials Homepack Comprehensive" at bounding box center [773, 635] width 381 height 32
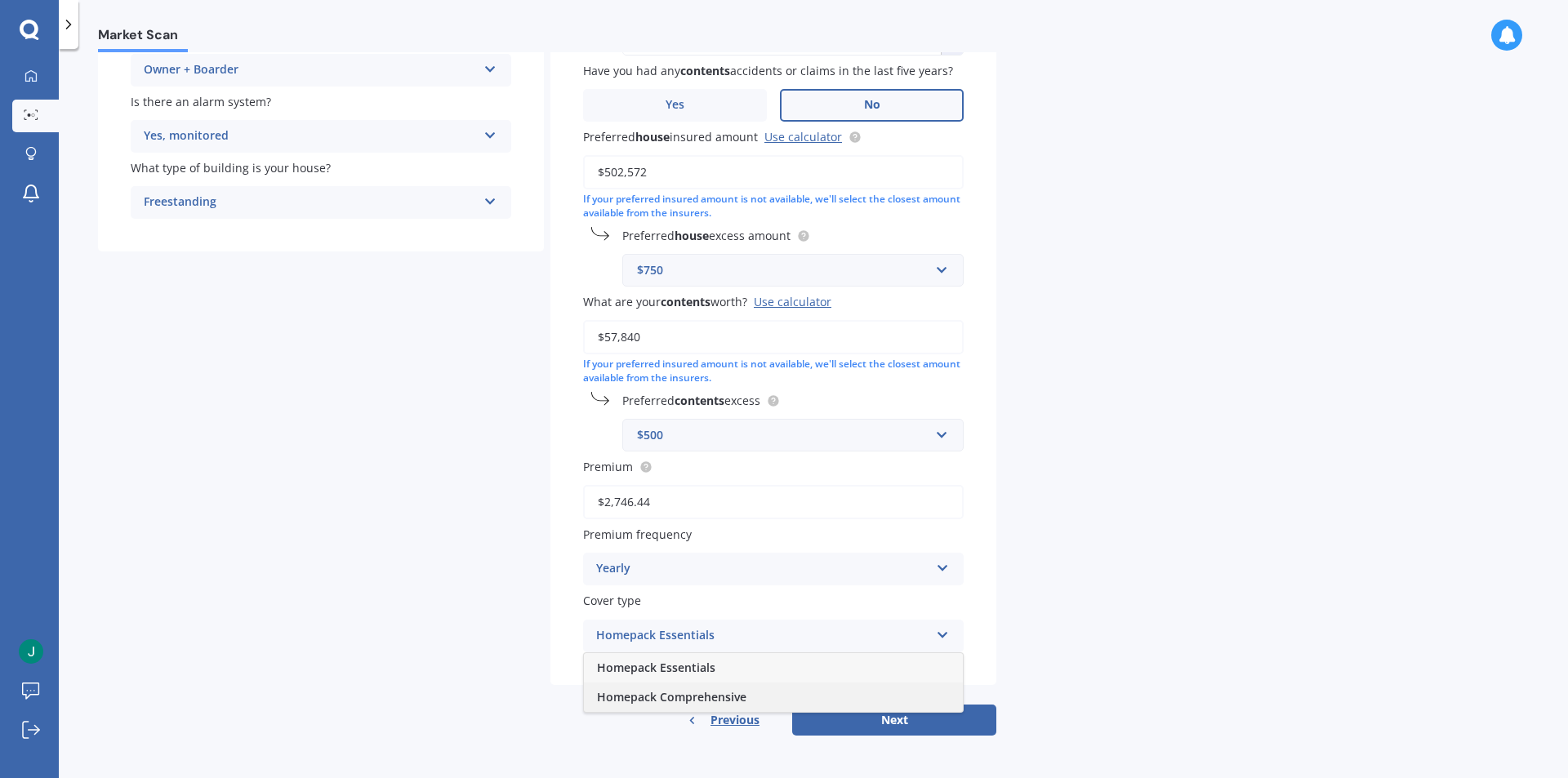
click at [750, 692] on div "Homepack Comprehensive" at bounding box center [773, 697] width 379 height 29
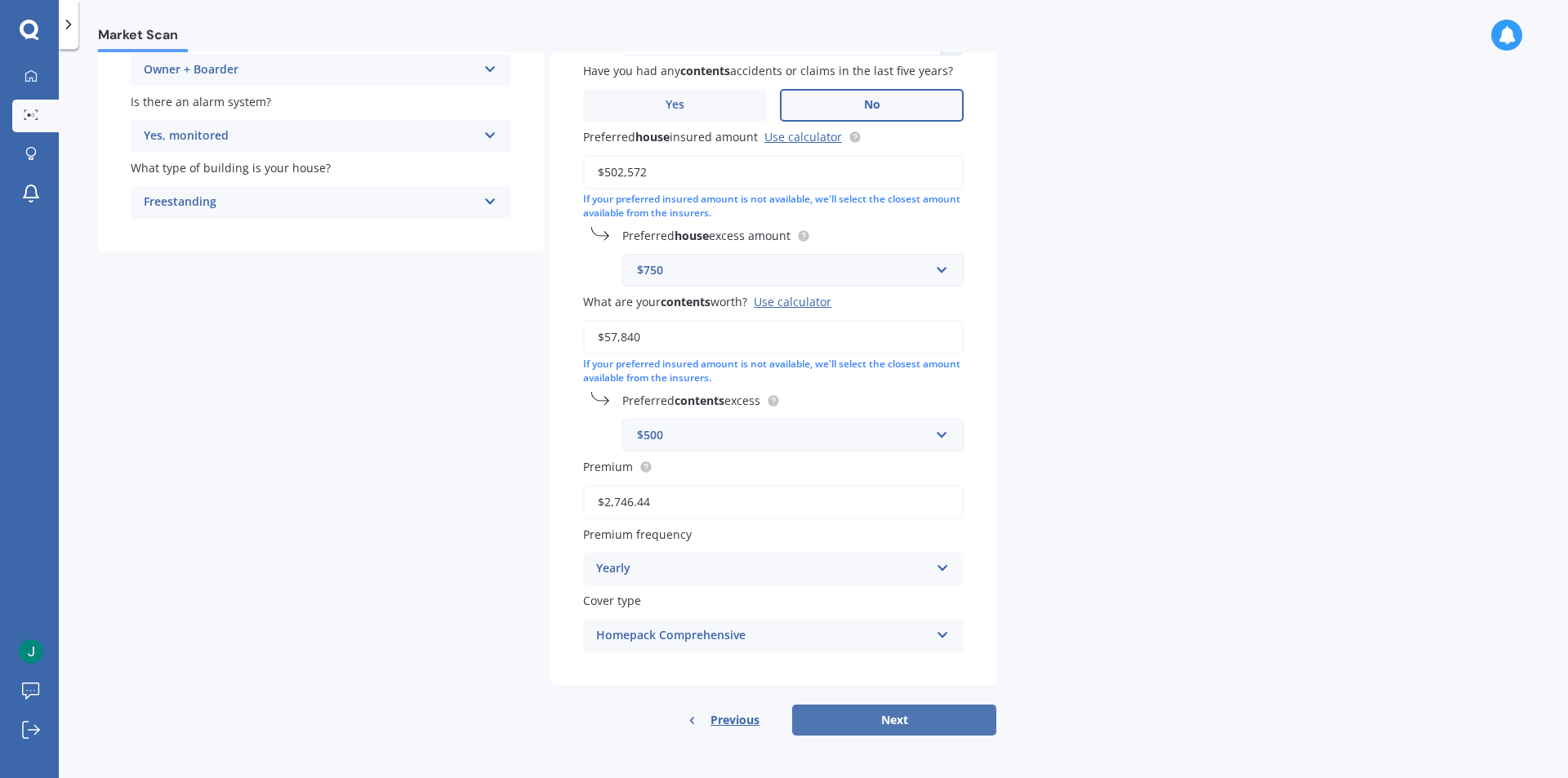
click at [870, 711] on button "Next" at bounding box center [894, 720] width 204 height 31
select select "15"
select select "05"
select select "1995"
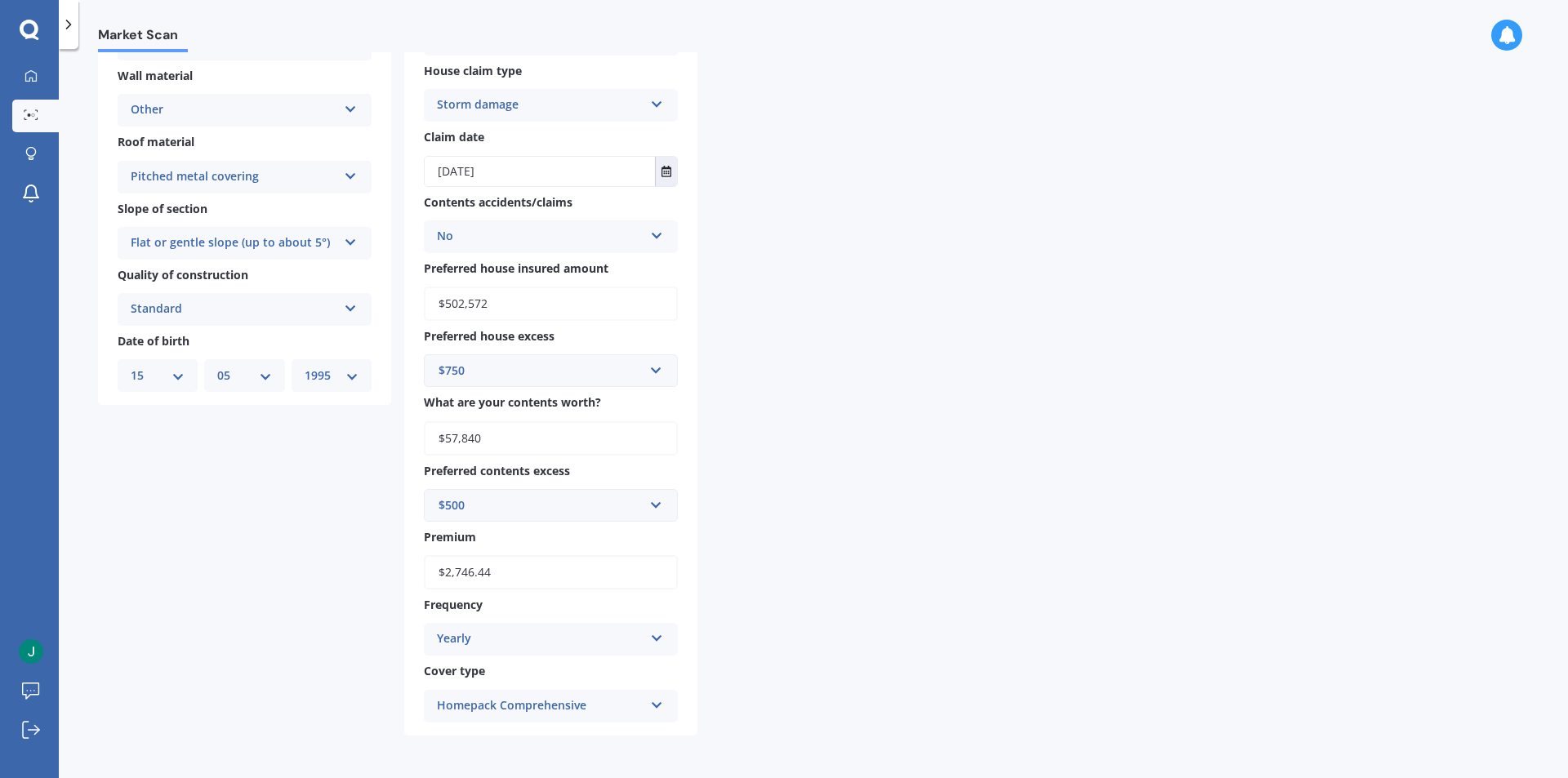
scroll to position [0, 0]
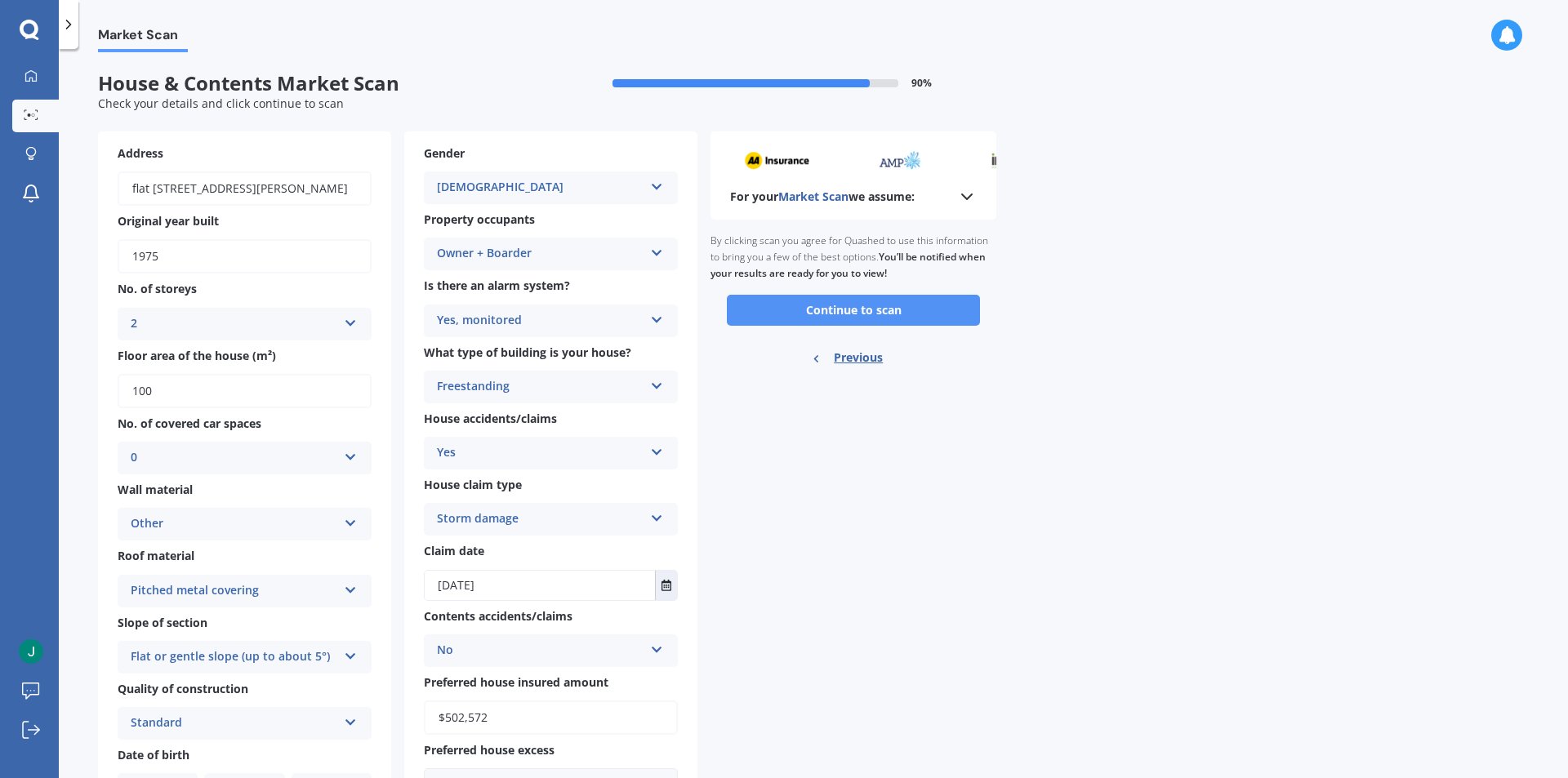
click at [936, 316] on button "Continue to scan" at bounding box center [853, 311] width 253 height 31
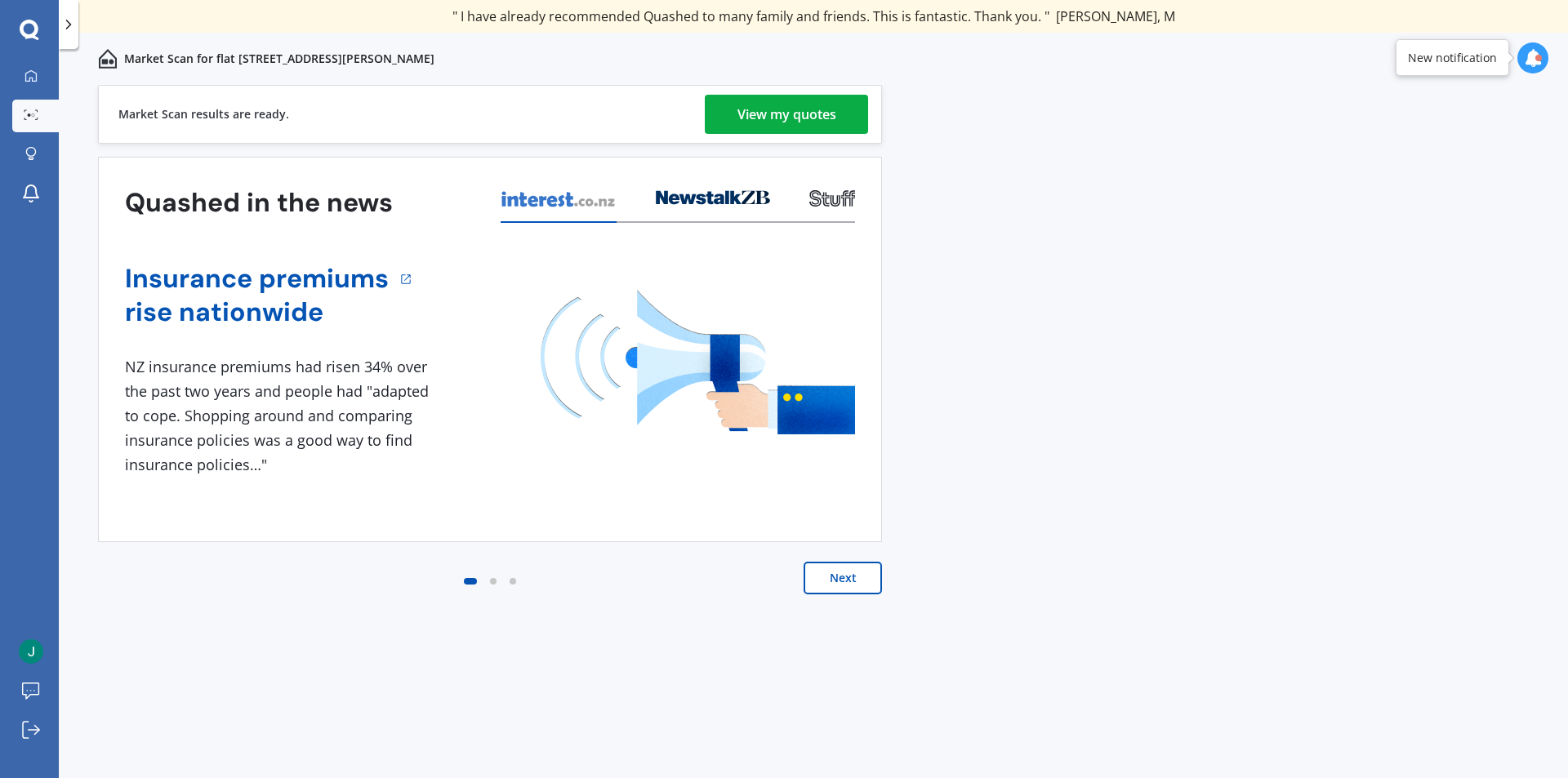
click at [811, 111] on div "View my quotes" at bounding box center [787, 114] width 99 height 40
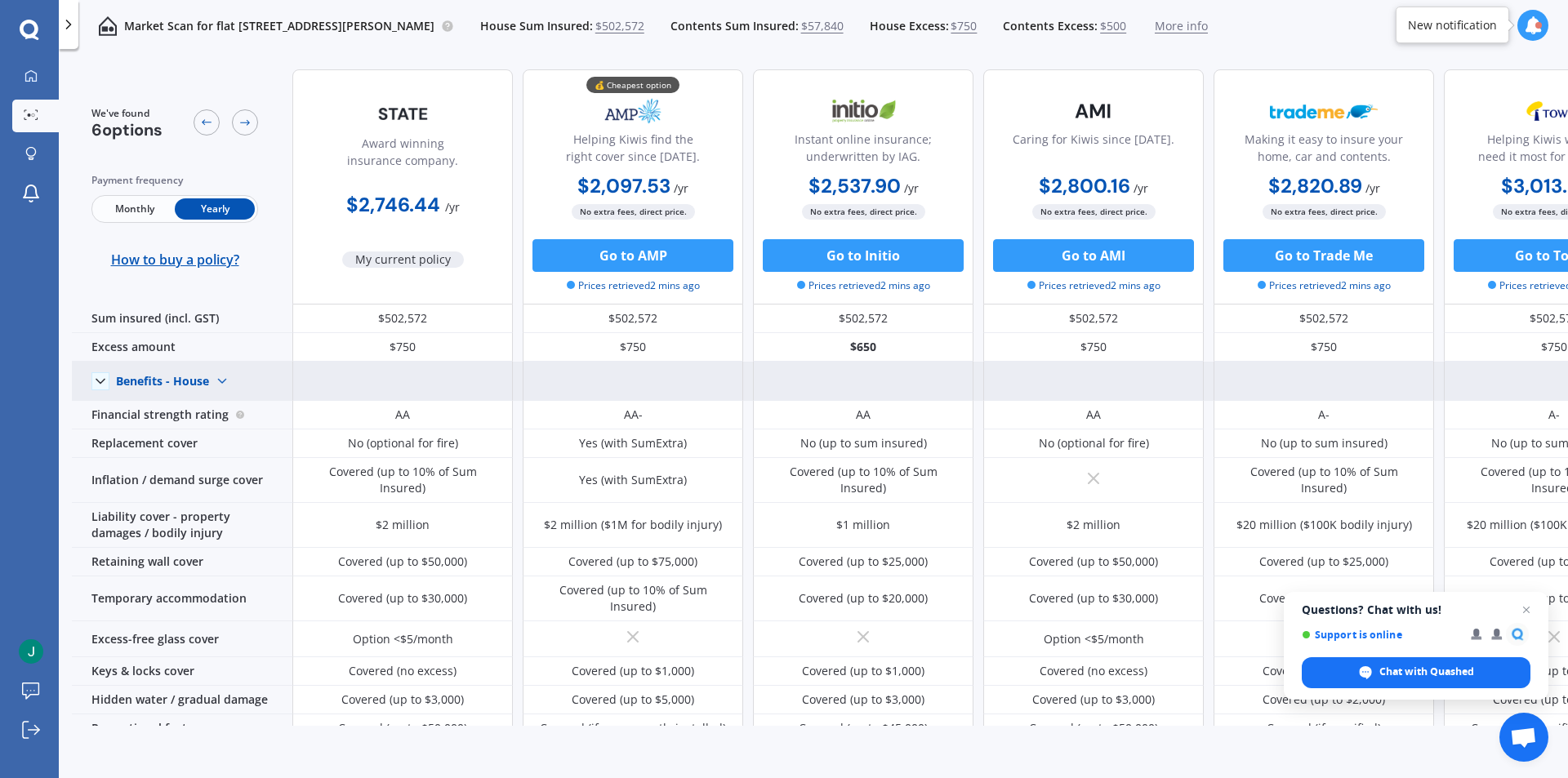
click at [210, 379] on img at bounding box center [222, 381] width 26 height 26
click at [216, 380] on img at bounding box center [222, 381] width 26 height 26
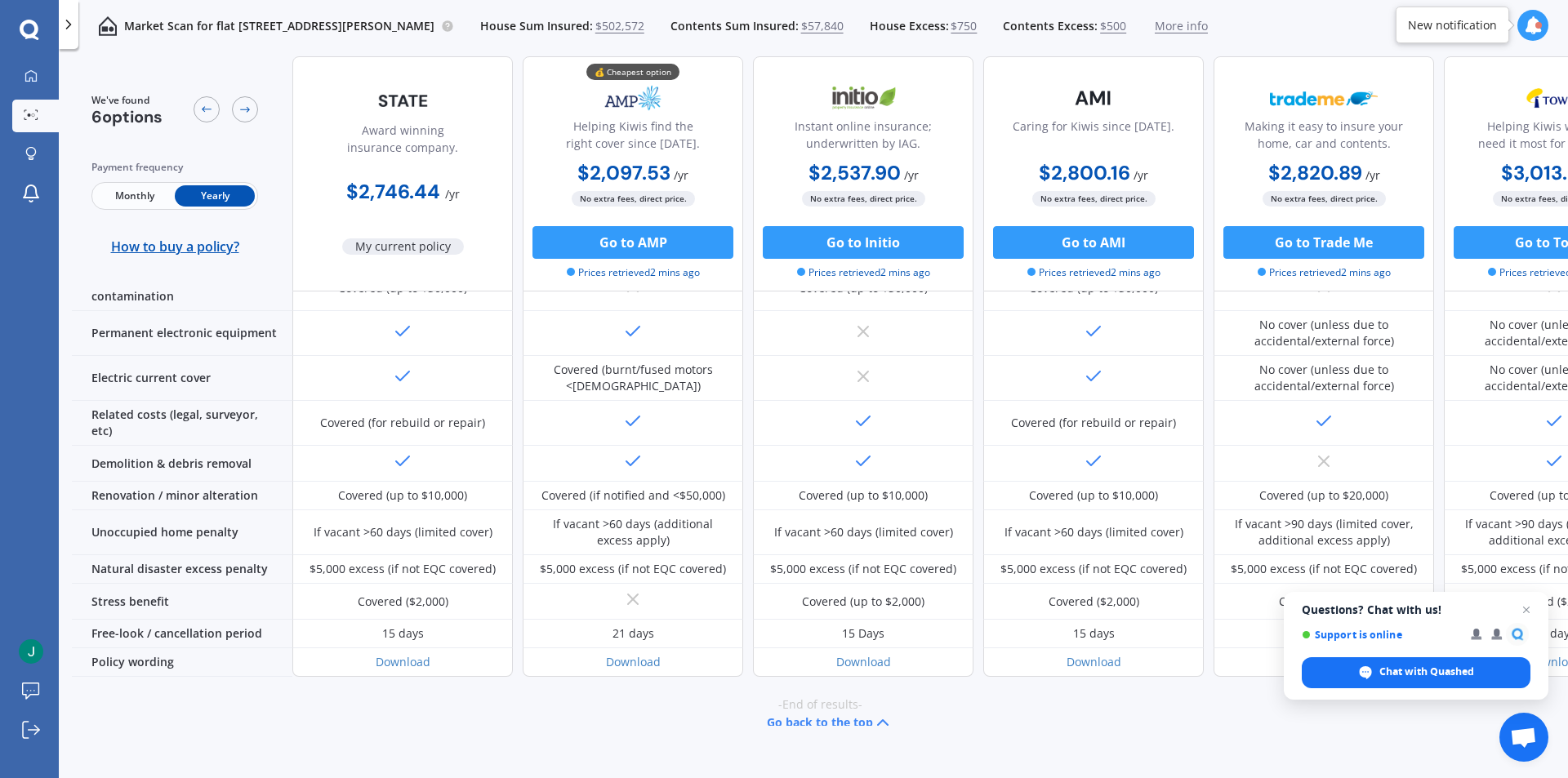
scroll to position [588, 0]
click at [656, 253] on button "Go to AMP" at bounding box center [633, 242] width 201 height 32
